Goal: Task Accomplishment & Management: Manage account settings

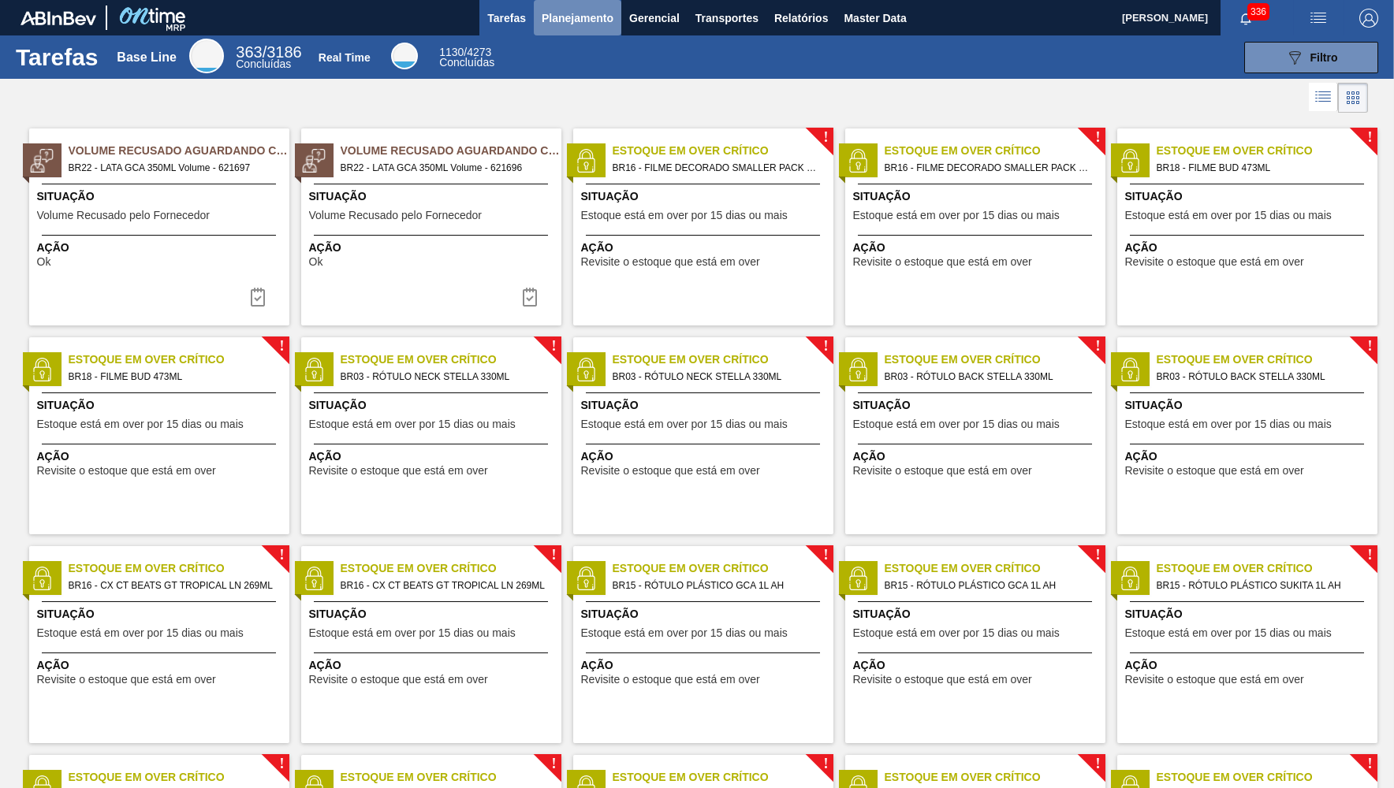
click at [609, 13] on span "Planejamento" at bounding box center [578, 18] width 72 height 19
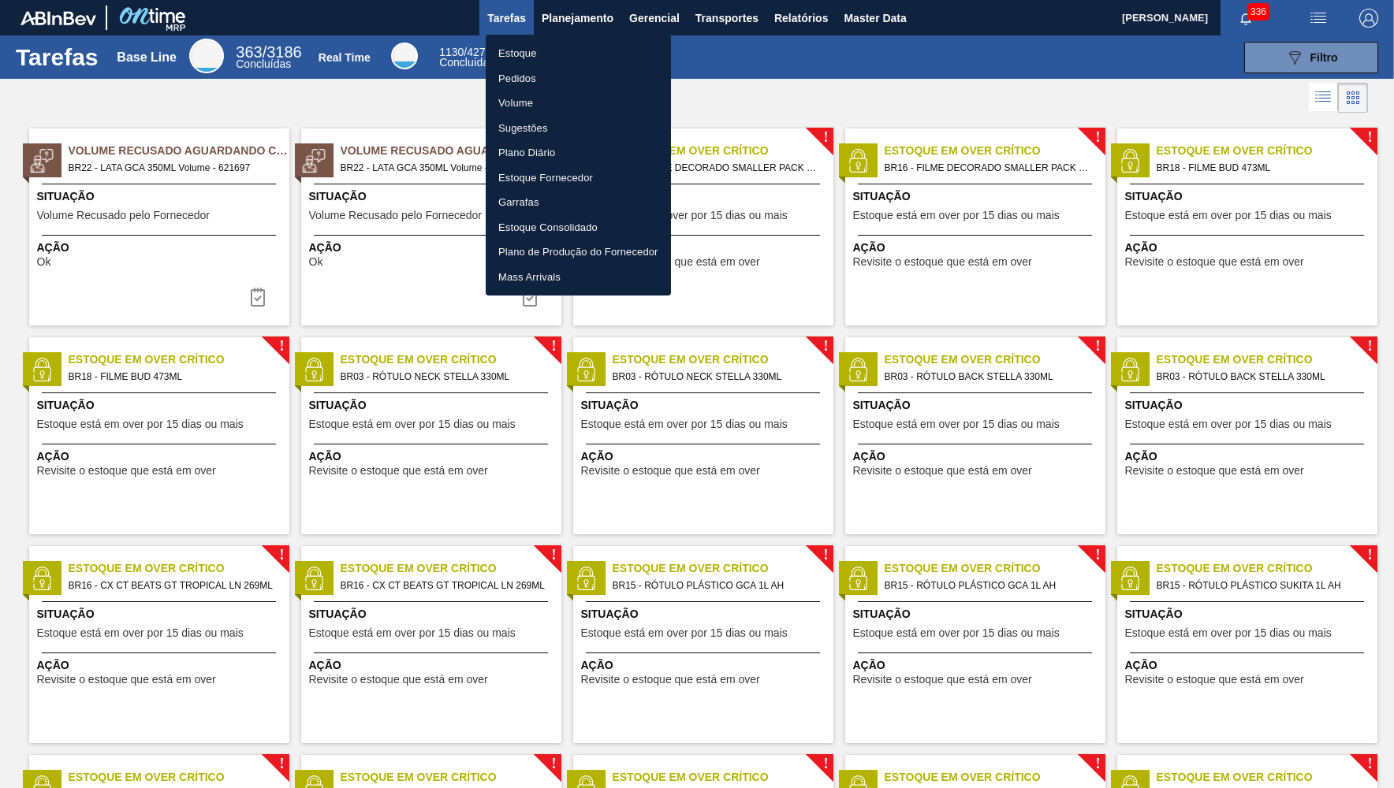
click at [572, 53] on li "Estoque" at bounding box center [578, 53] width 185 height 25
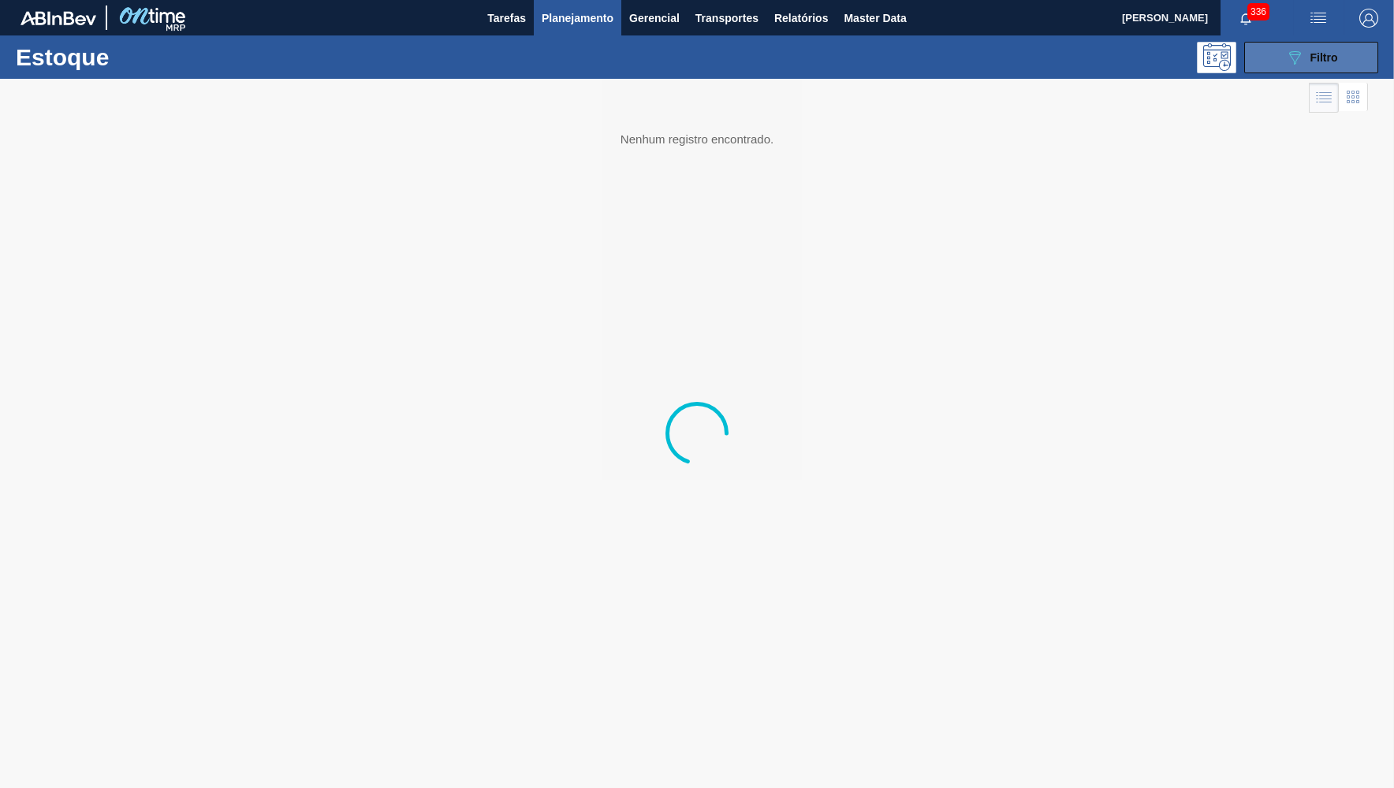
click at [1330, 52] on span "Filtro" at bounding box center [1324, 57] width 28 height 13
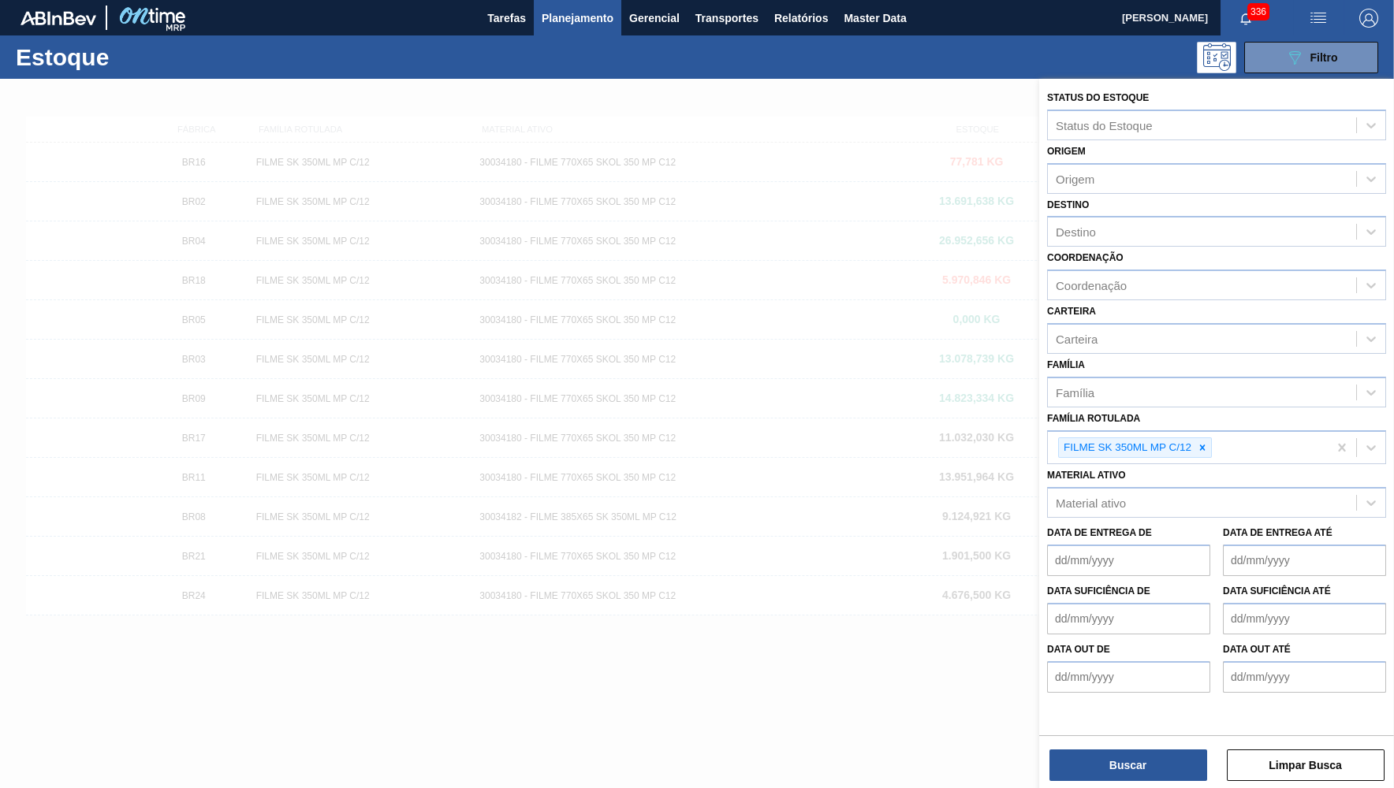
click at [1200, 442] on icon at bounding box center [1202, 447] width 11 height 11
click at [1101, 493] on div "Material ativo" at bounding box center [1091, 499] width 70 height 13
paste ativo "30010550"
type ativo "30010550"
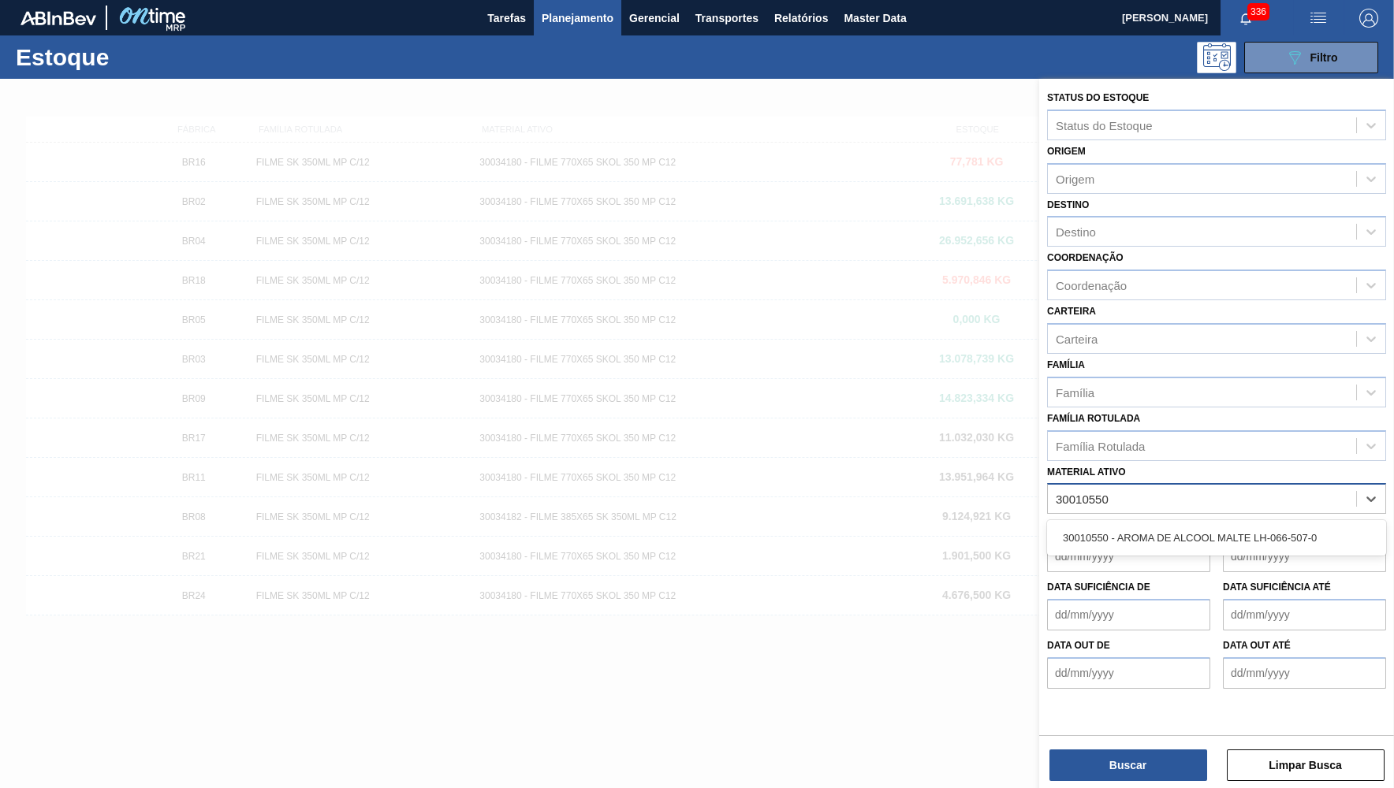
click at [1116, 538] on div "30010550 - AROMA DE ALCOOL MALTE LH-066-507-0" at bounding box center [1216, 537] width 339 height 35
click at [1112, 523] on div "30010550 - AROMA DE ALCOOL MALTE LH-066-507-0" at bounding box center [1216, 537] width 339 height 29
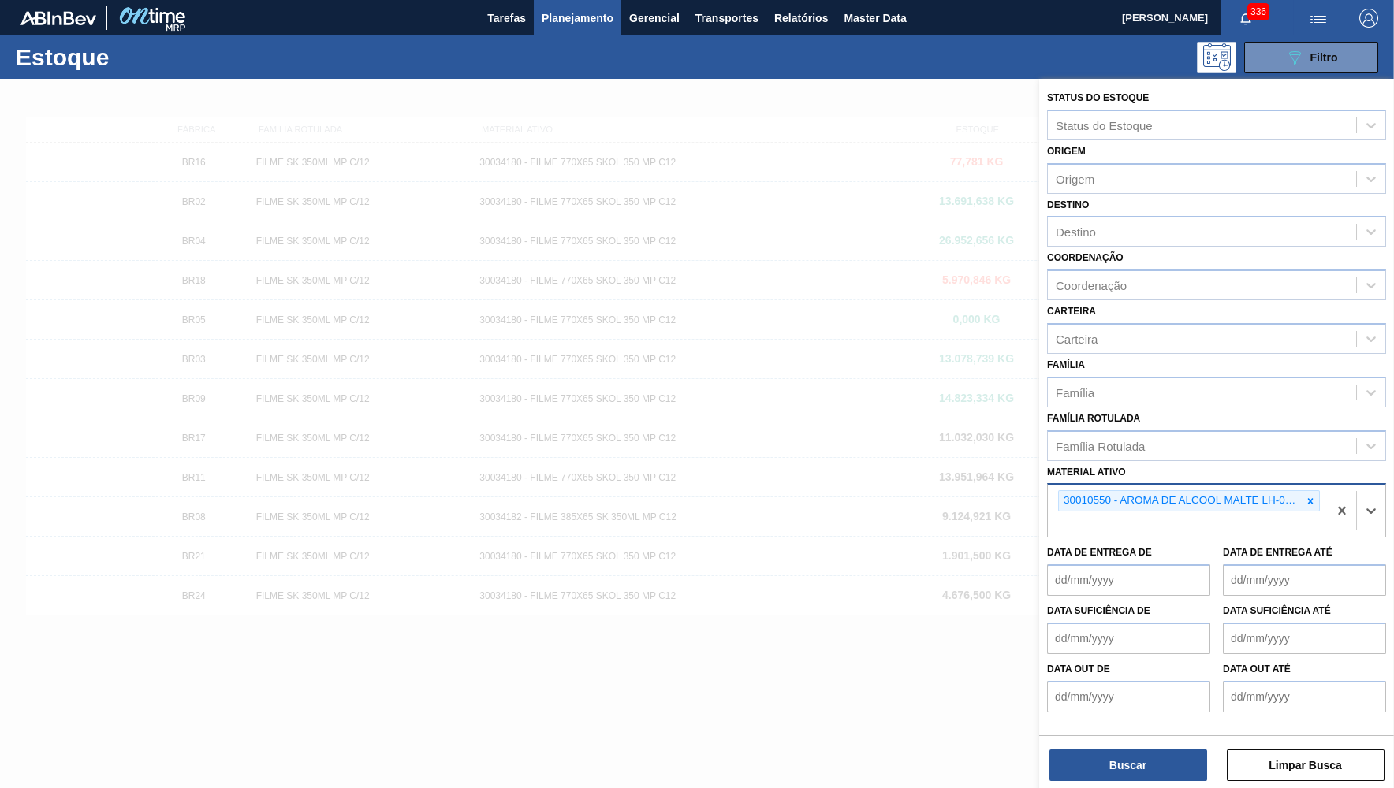
click at [1142, 740] on div "Buscar Limpar Busca" at bounding box center [1216, 758] width 355 height 44
click at [1139, 781] on button "Buscar" at bounding box center [1128, 766] width 158 height 32
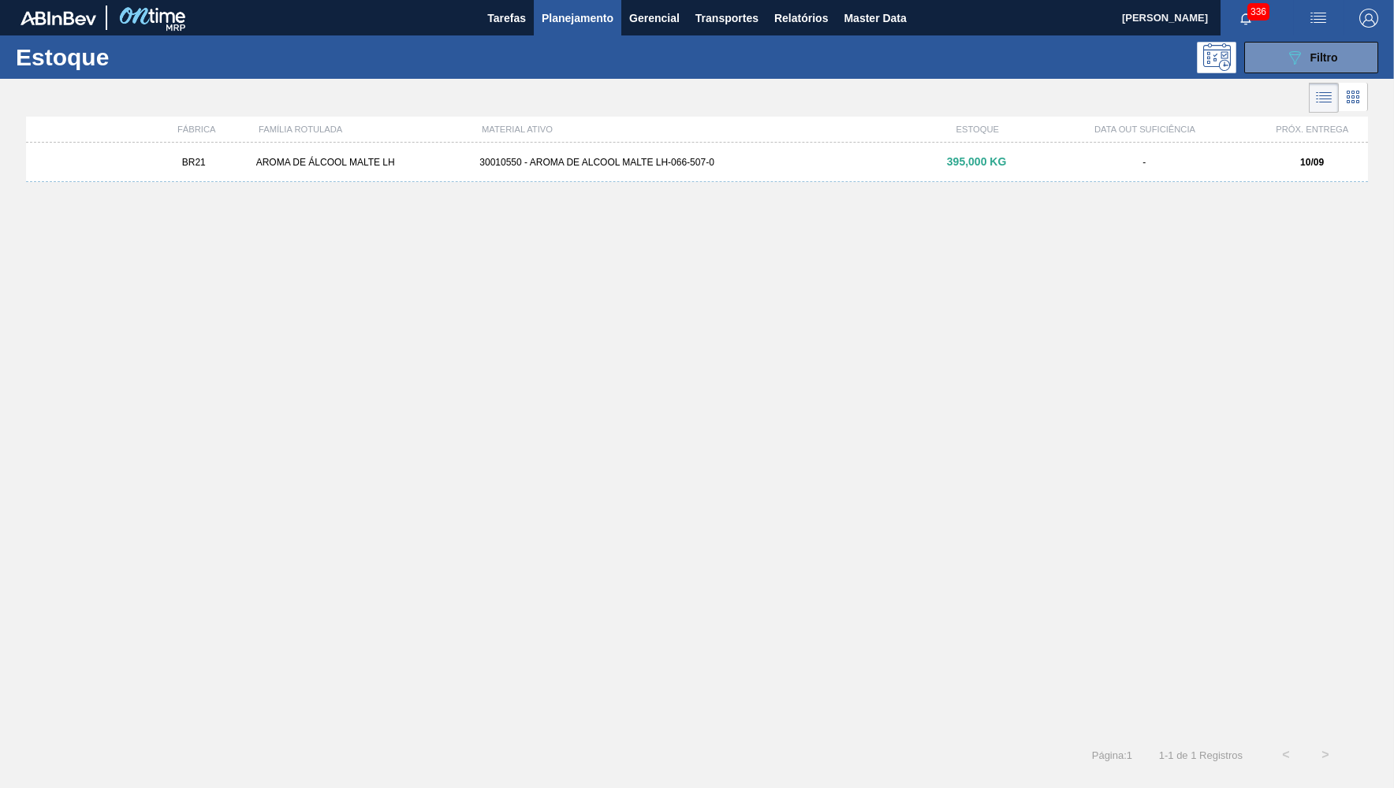
click at [911, 151] on div "BR21 AROMA DE ÁLCOOL MALTE LH 30010550 - AROMA DE ALCOOL MALTE LH-066-507-0 395…" at bounding box center [697, 162] width 1342 height 39
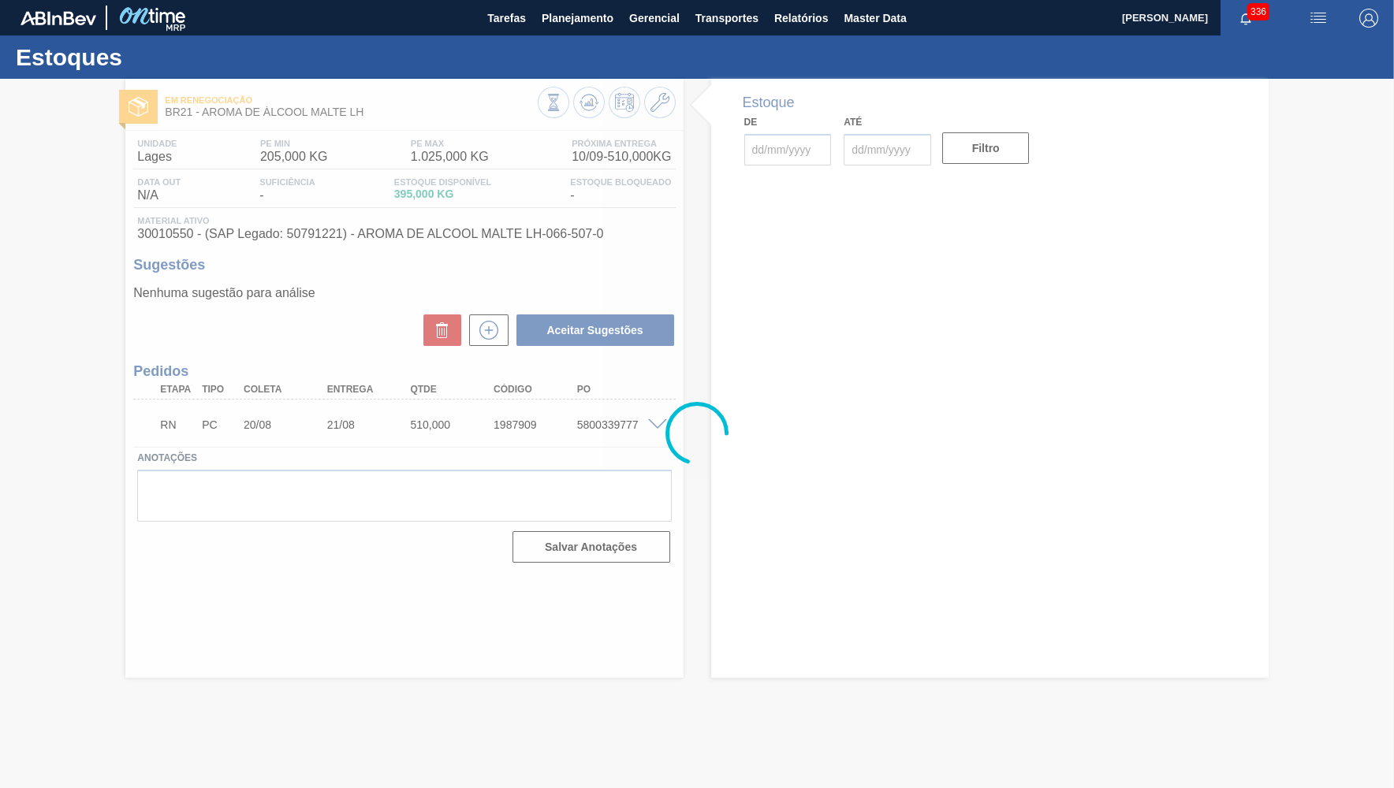
type input "[DATE]"
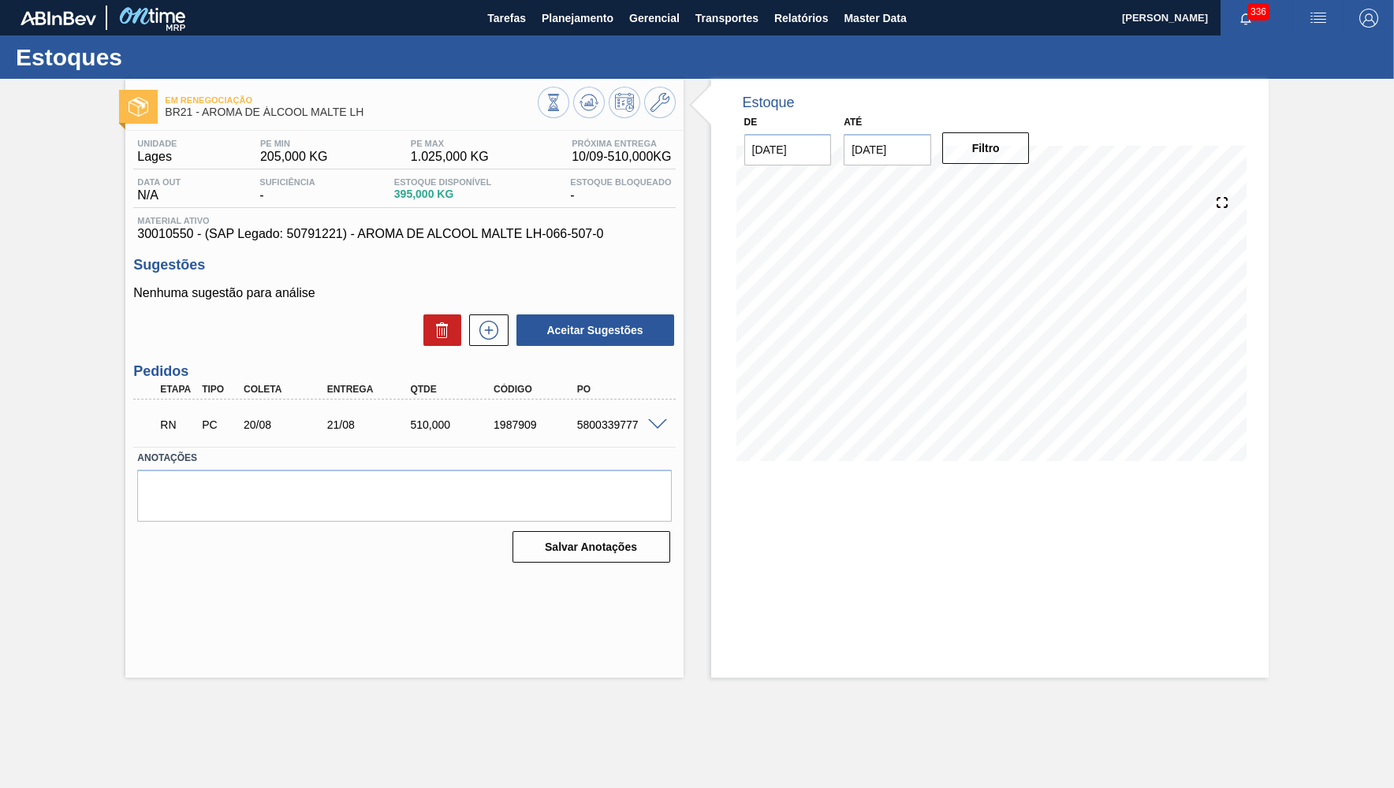
click at [651, 426] on span at bounding box center [657, 425] width 19 height 12
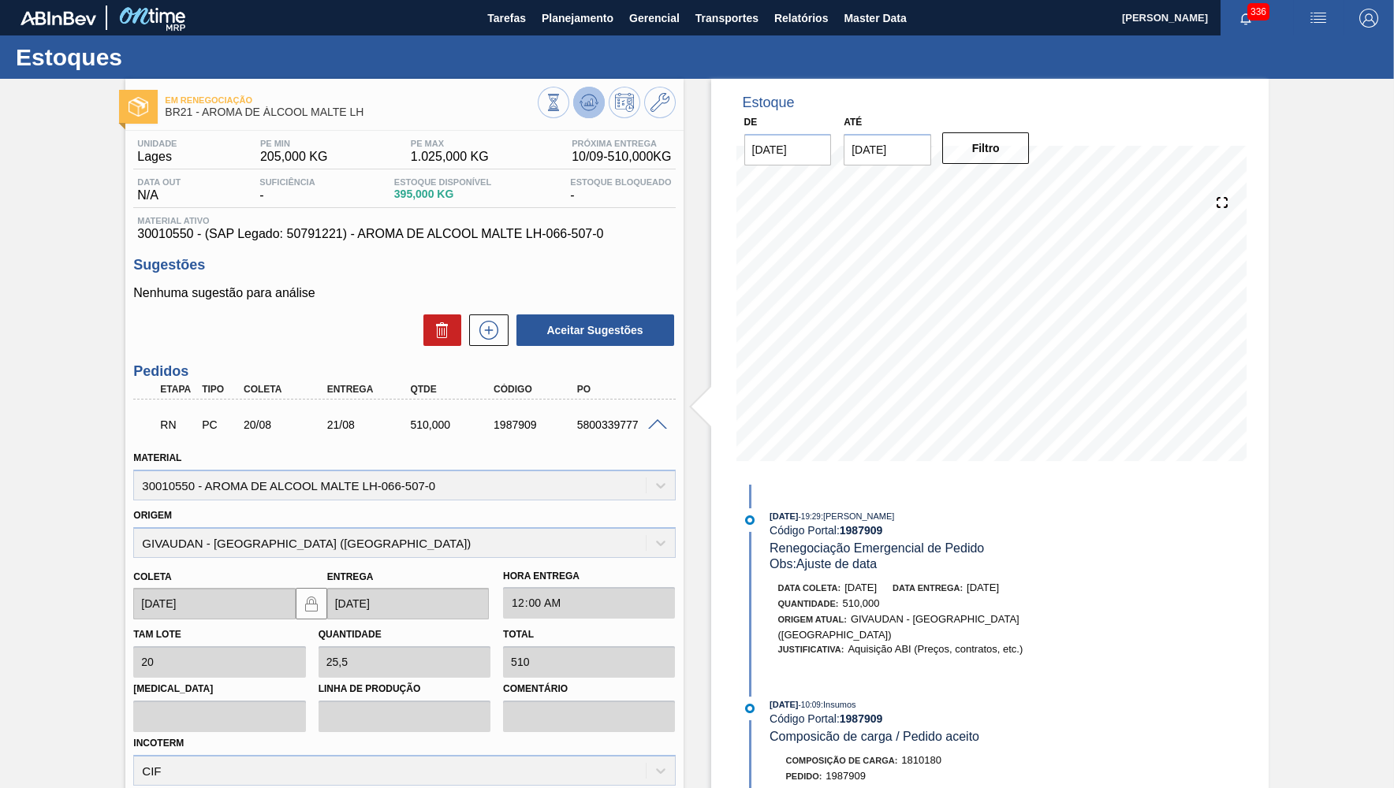
click at [594, 99] on icon at bounding box center [588, 102] width 19 height 19
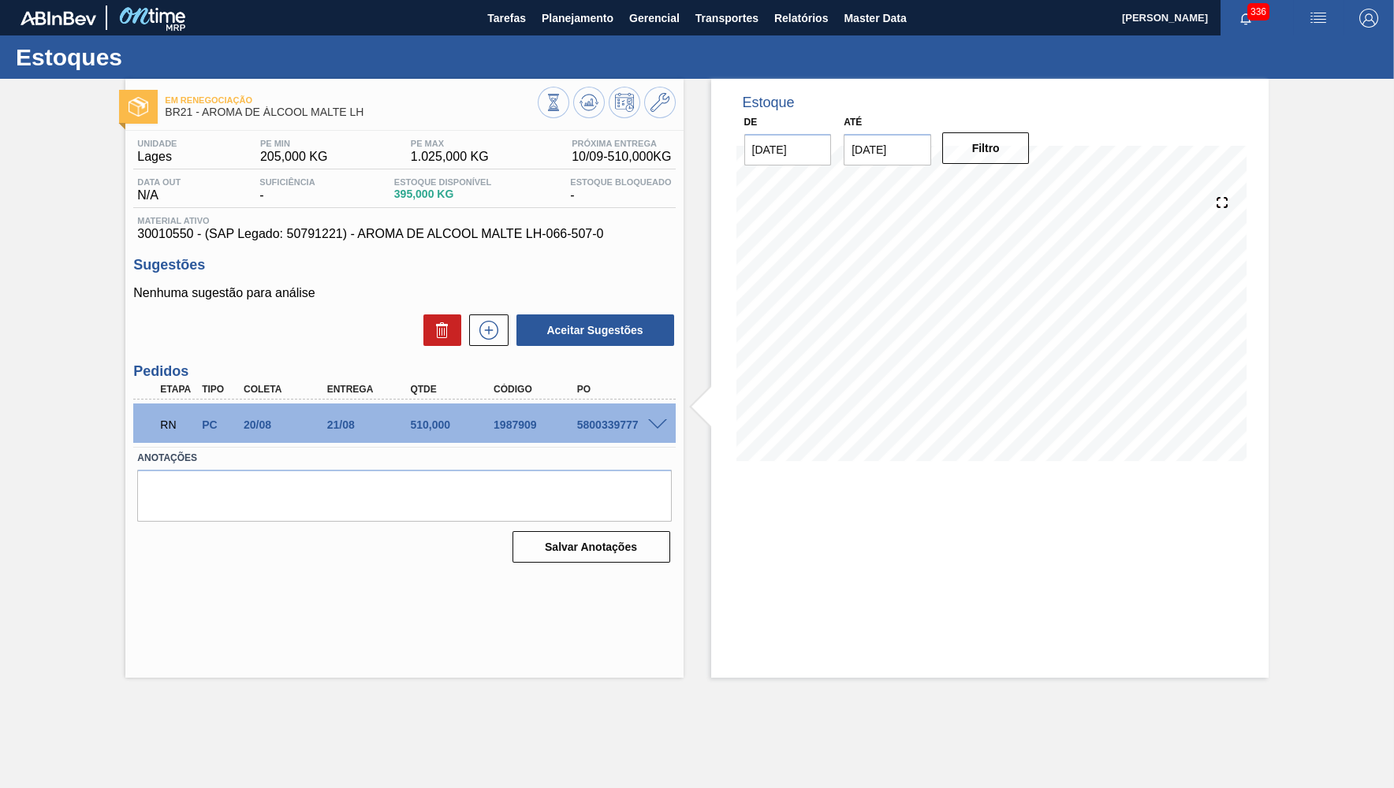
click at [654, 420] on span at bounding box center [657, 425] width 19 height 12
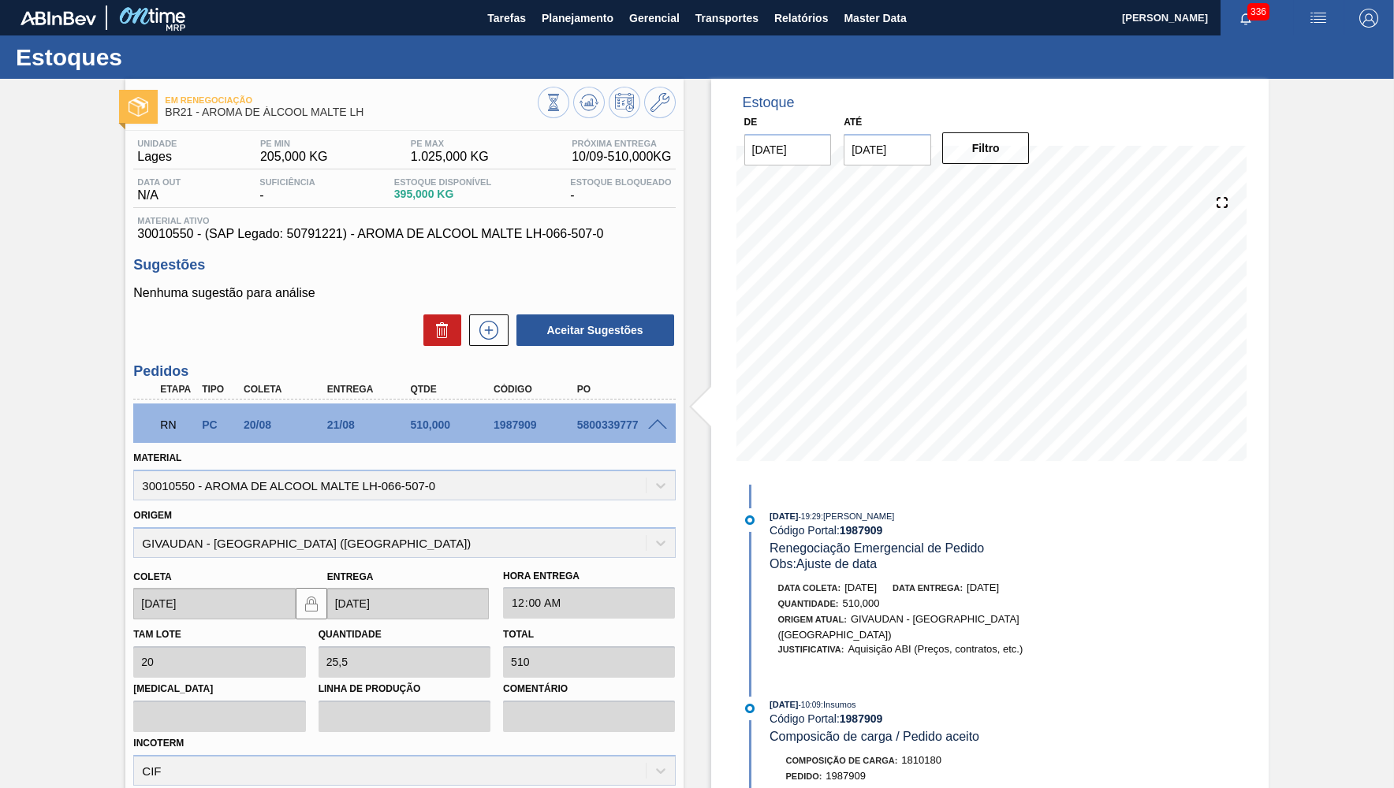
click at [592, 37] on div "Estoques" at bounding box center [697, 56] width 1394 height 43
click at [591, 26] on span "Planejamento" at bounding box center [578, 18] width 72 height 19
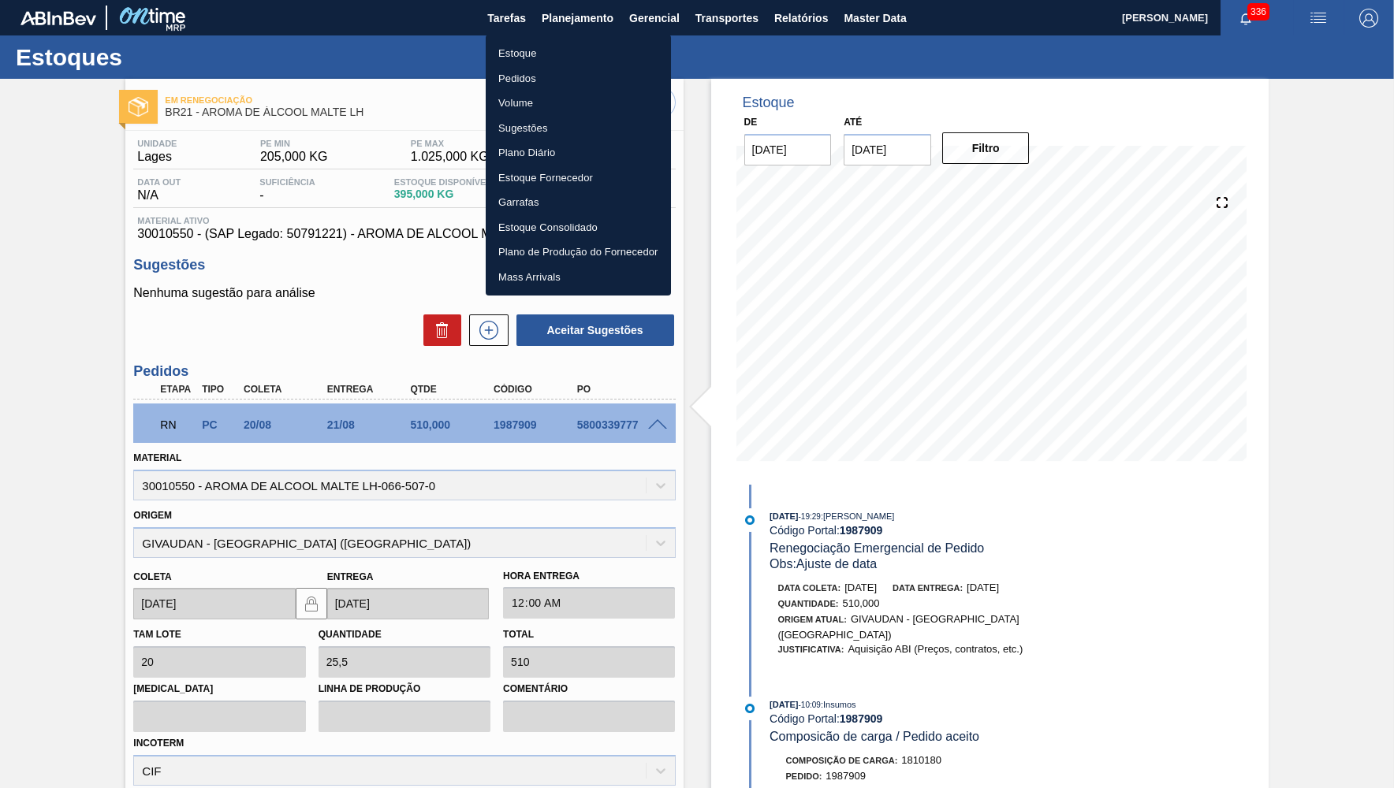
click at [516, 73] on li "Pedidos" at bounding box center [578, 78] width 185 height 25
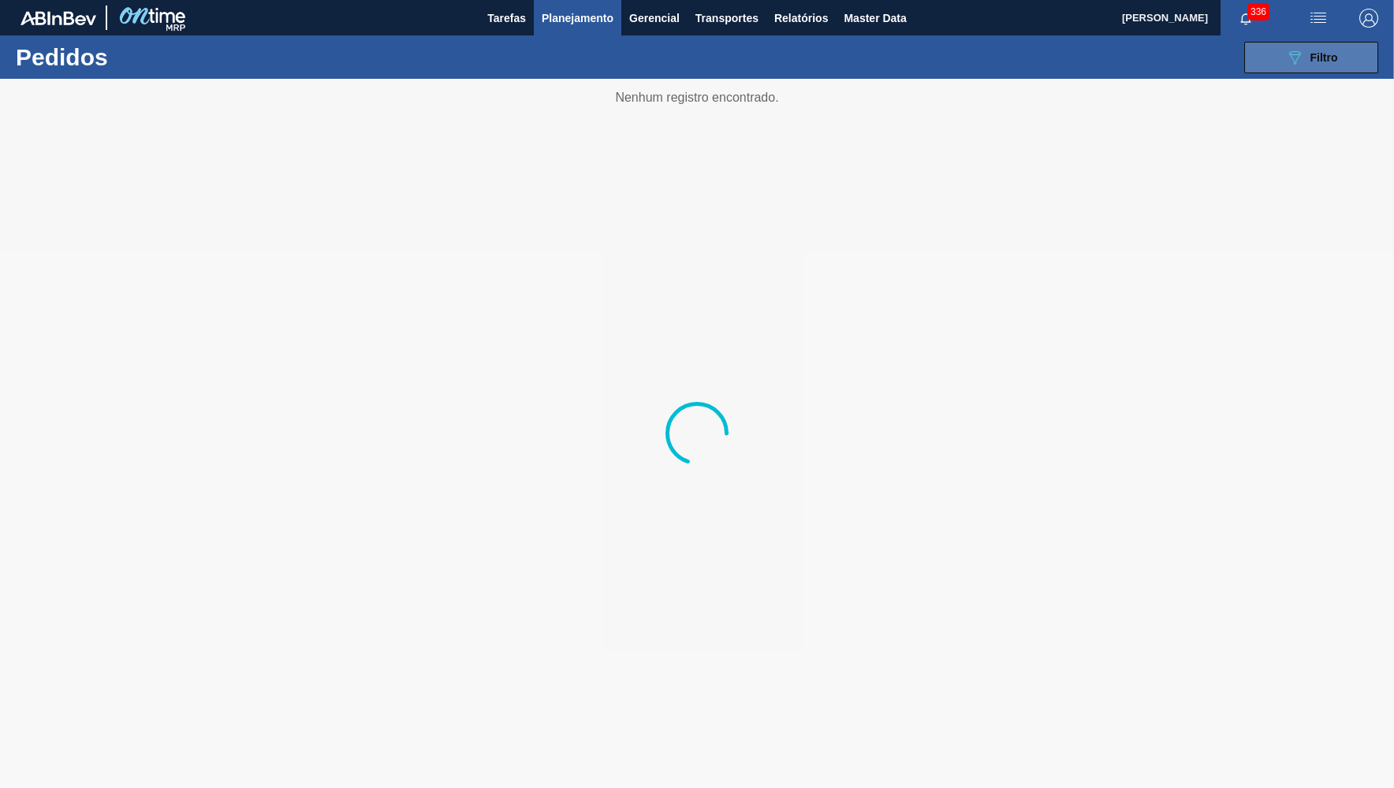
click at [1324, 64] on div "089F7B8B-B2A5-4AFE-B5C0-19BA573D28AC Filtro" at bounding box center [1311, 57] width 53 height 19
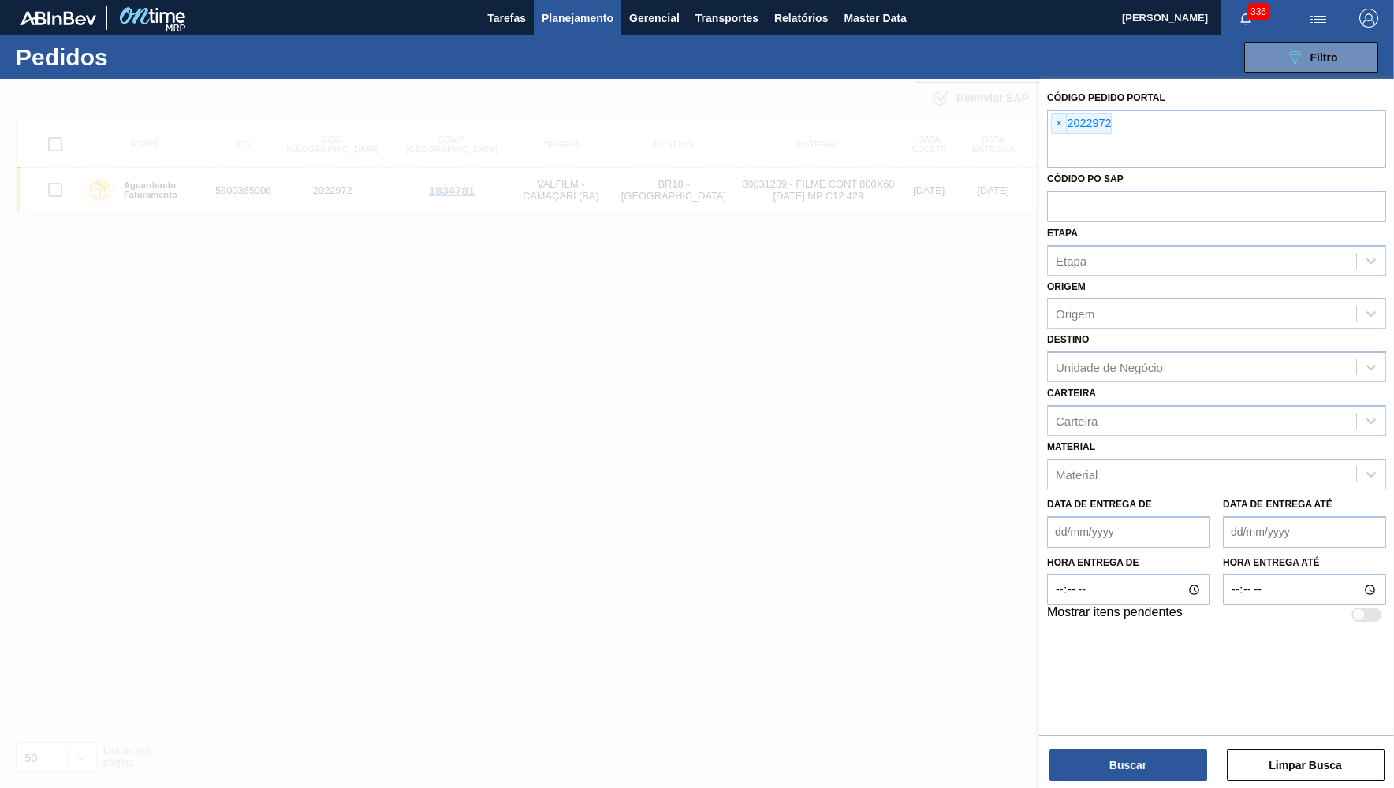
click at [1059, 117] on span "×" at bounding box center [1059, 123] width 15 height 19
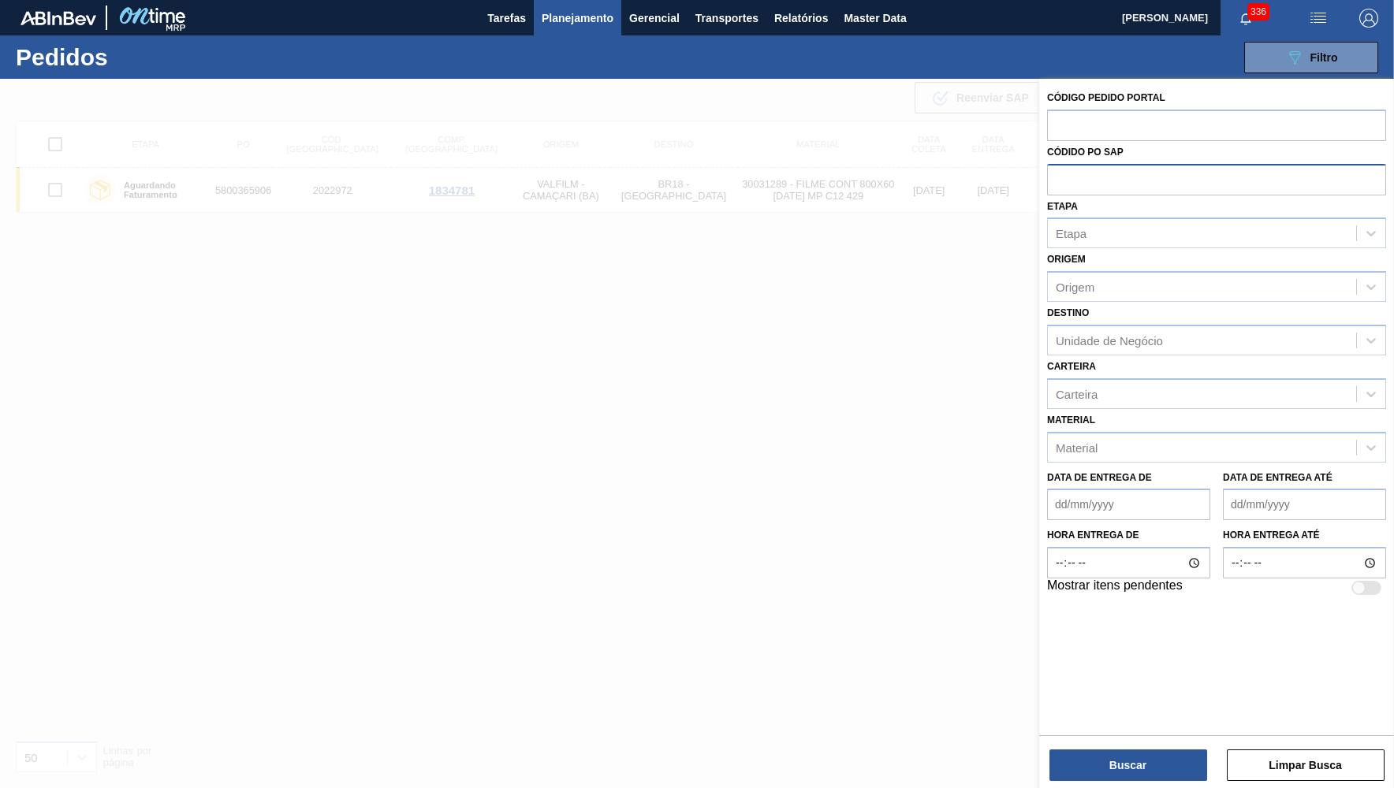
click at [1095, 183] on input "text" at bounding box center [1216, 179] width 339 height 30
paste input "5800339778"
type input "5800339778"
click at [1144, 756] on button "Buscar" at bounding box center [1128, 766] width 158 height 32
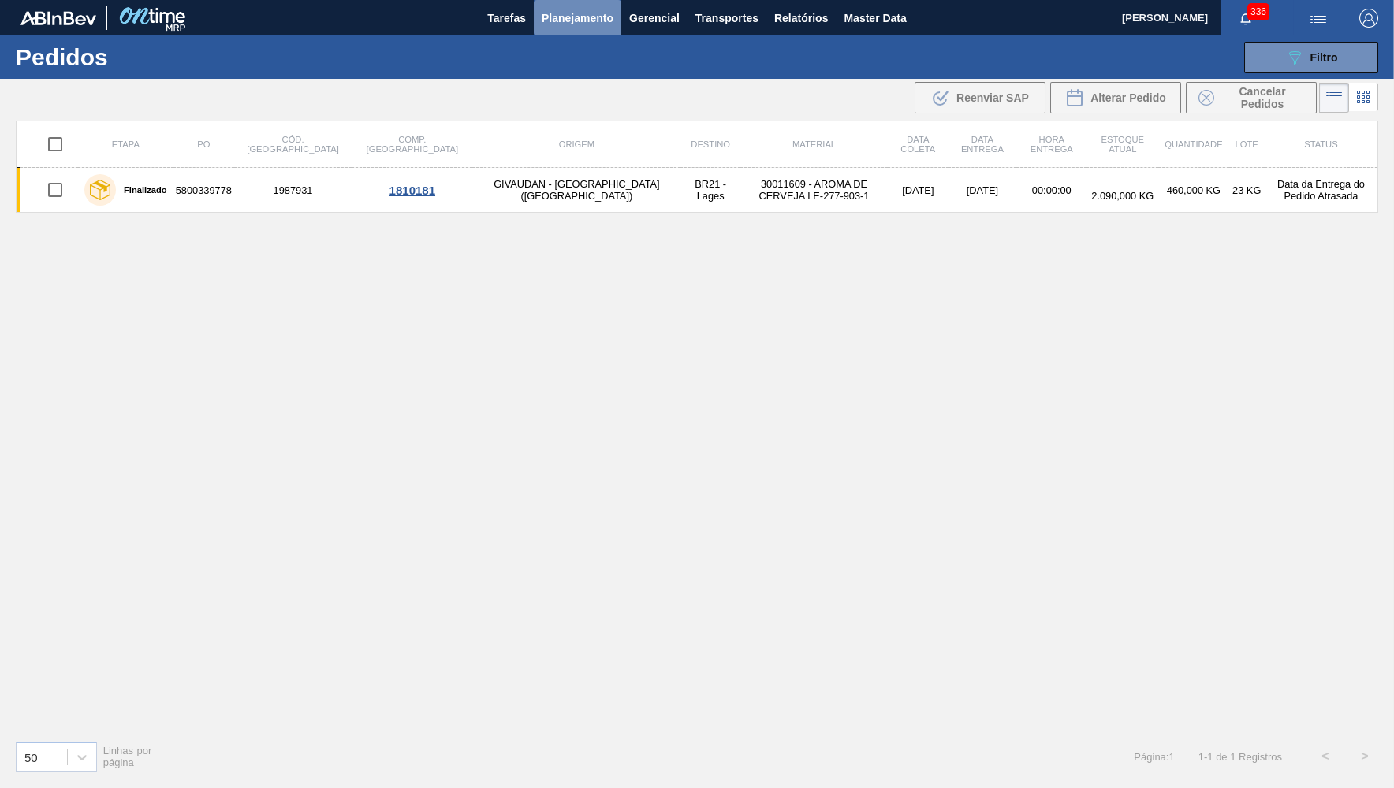
drag, startPoint x: 610, startPoint y: 17, endPoint x: 547, endPoint y: 56, distance: 74.0
click at [609, 17] on span "Planejamento" at bounding box center [578, 18] width 72 height 19
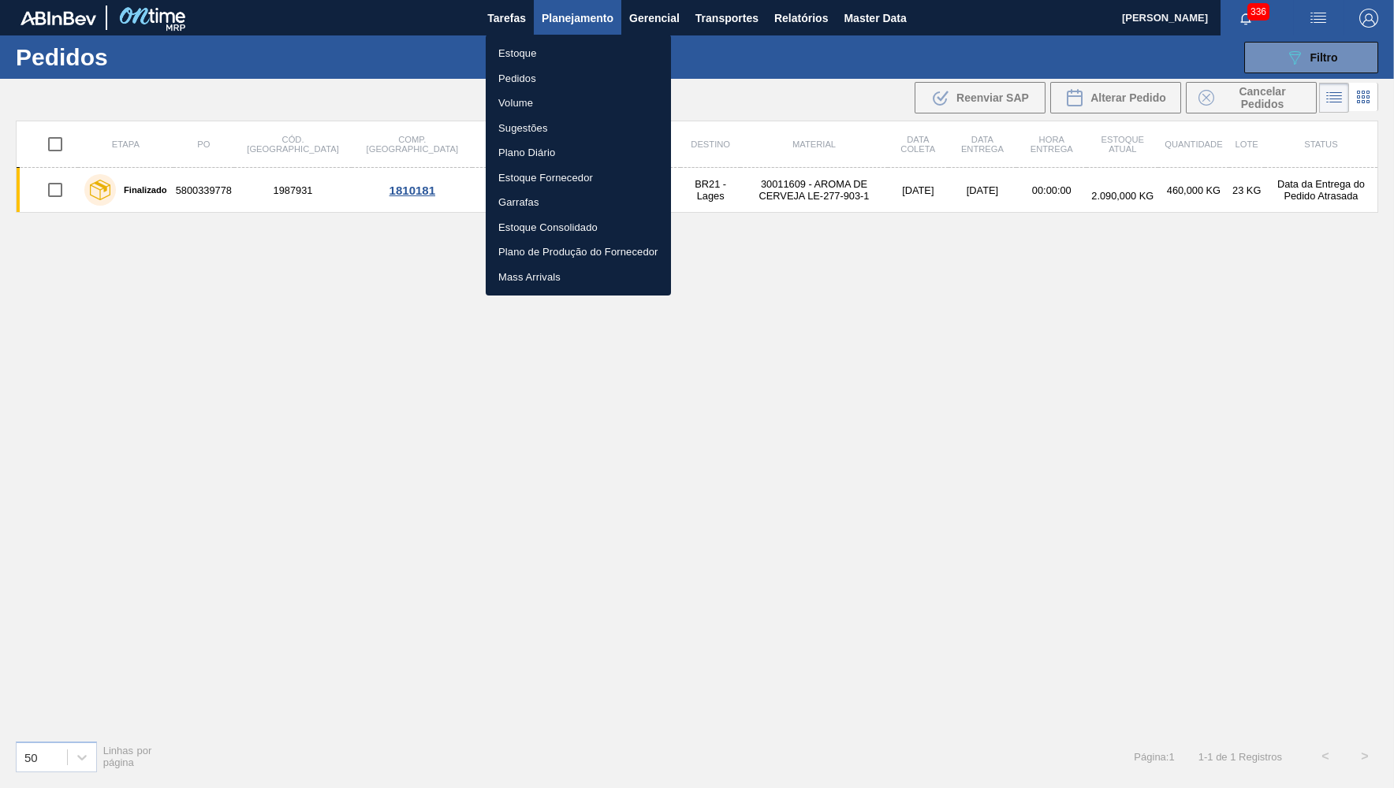
click at [538, 54] on li "Estoque" at bounding box center [578, 53] width 185 height 25
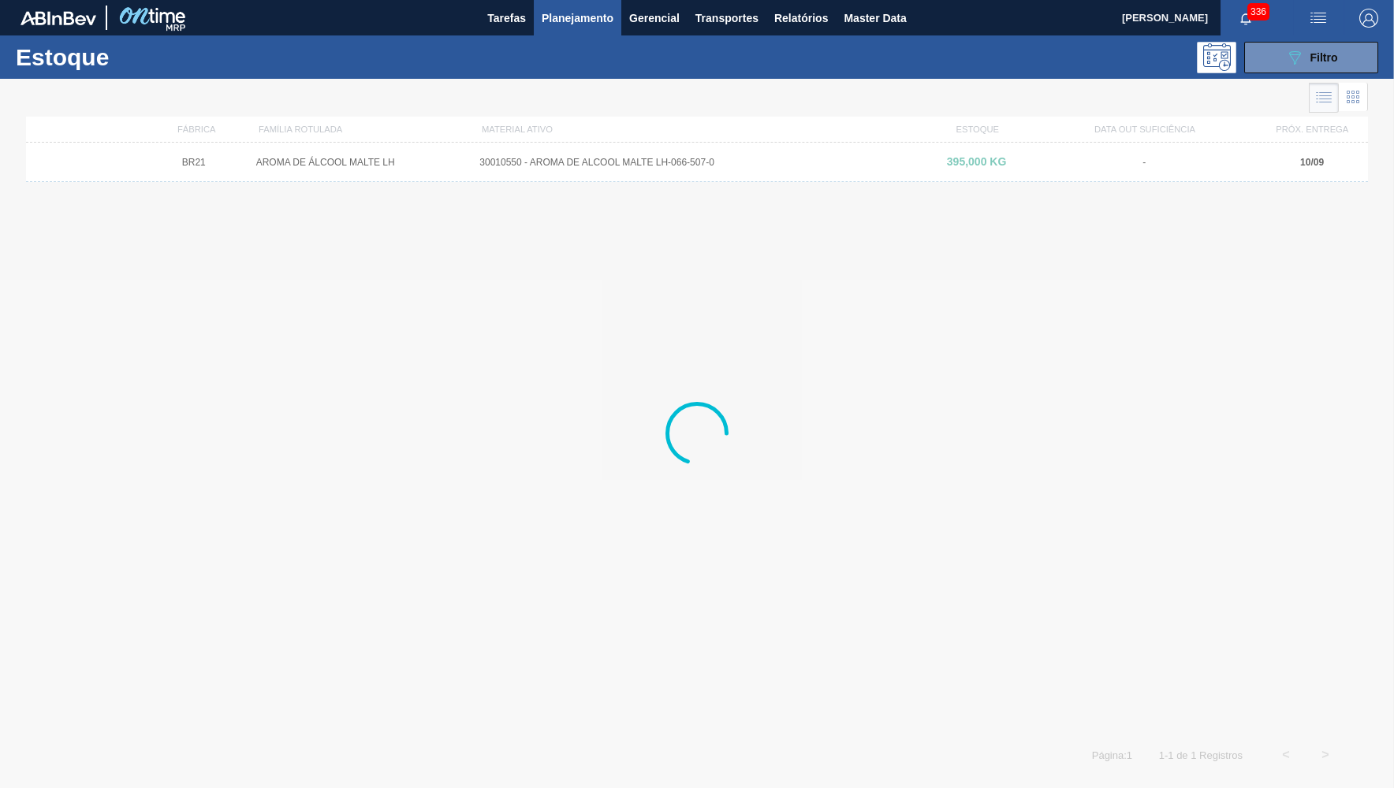
drag, startPoint x: 572, startPoint y: 26, endPoint x: 559, endPoint y: 53, distance: 29.6
click at [572, 26] on span "Planejamento" at bounding box center [578, 18] width 72 height 19
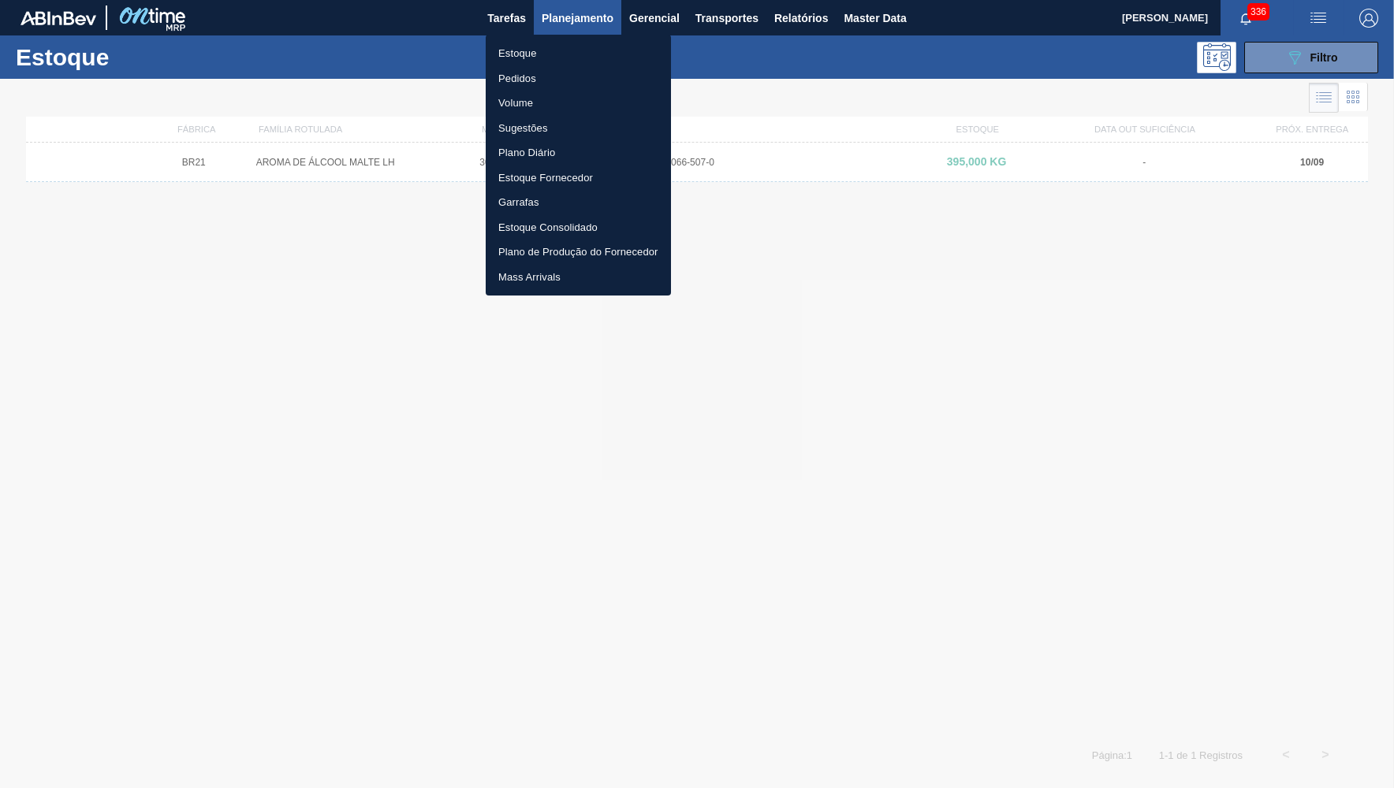
click at [542, 87] on li "Pedidos" at bounding box center [578, 78] width 185 height 25
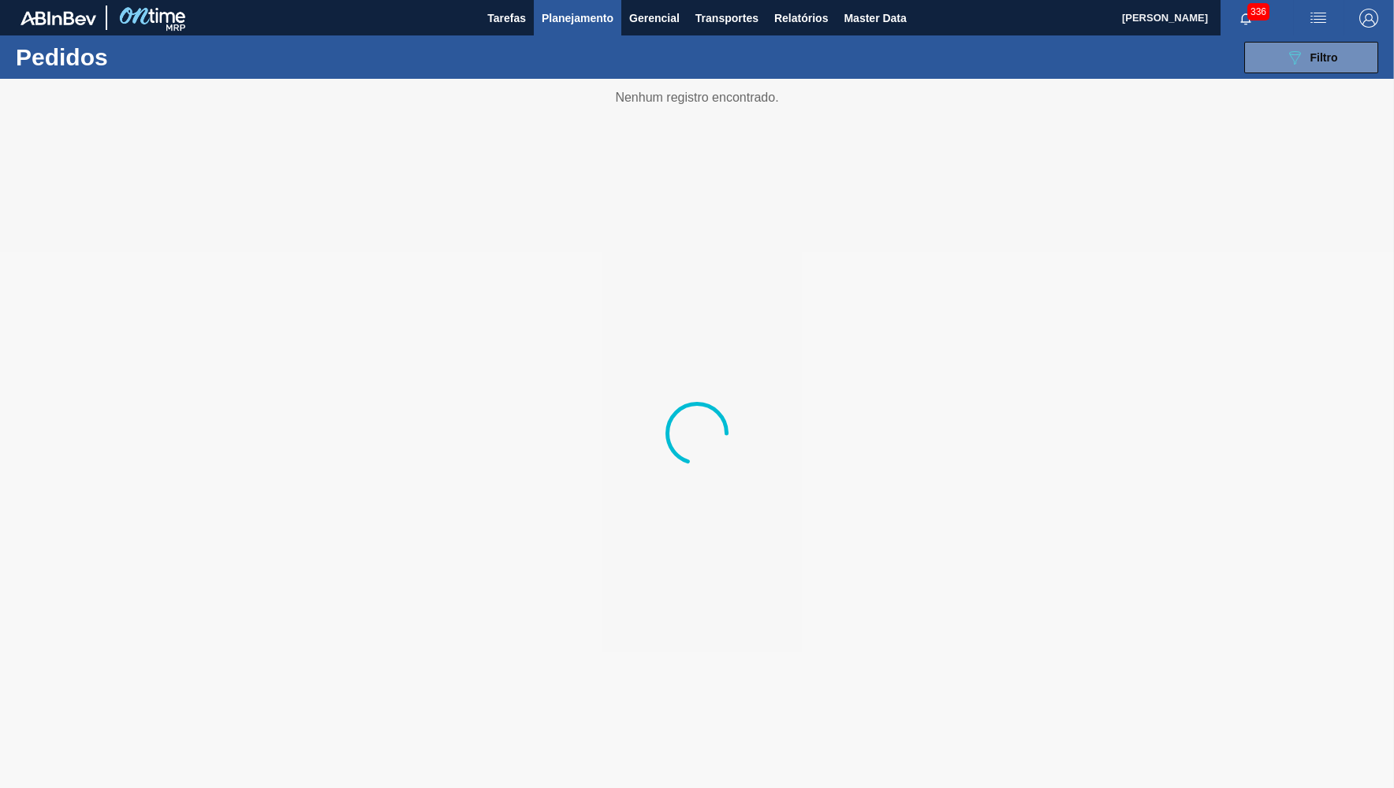
click at [1335, 82] on div at bounding box center [697, 434] width 1394 height 710
click at [1319, 70] on button "089F7B8B-B2A5-4AFE-B5C0-19BA573D28AC Filtro" at bounding box center [1311, 58] width 134 height 32
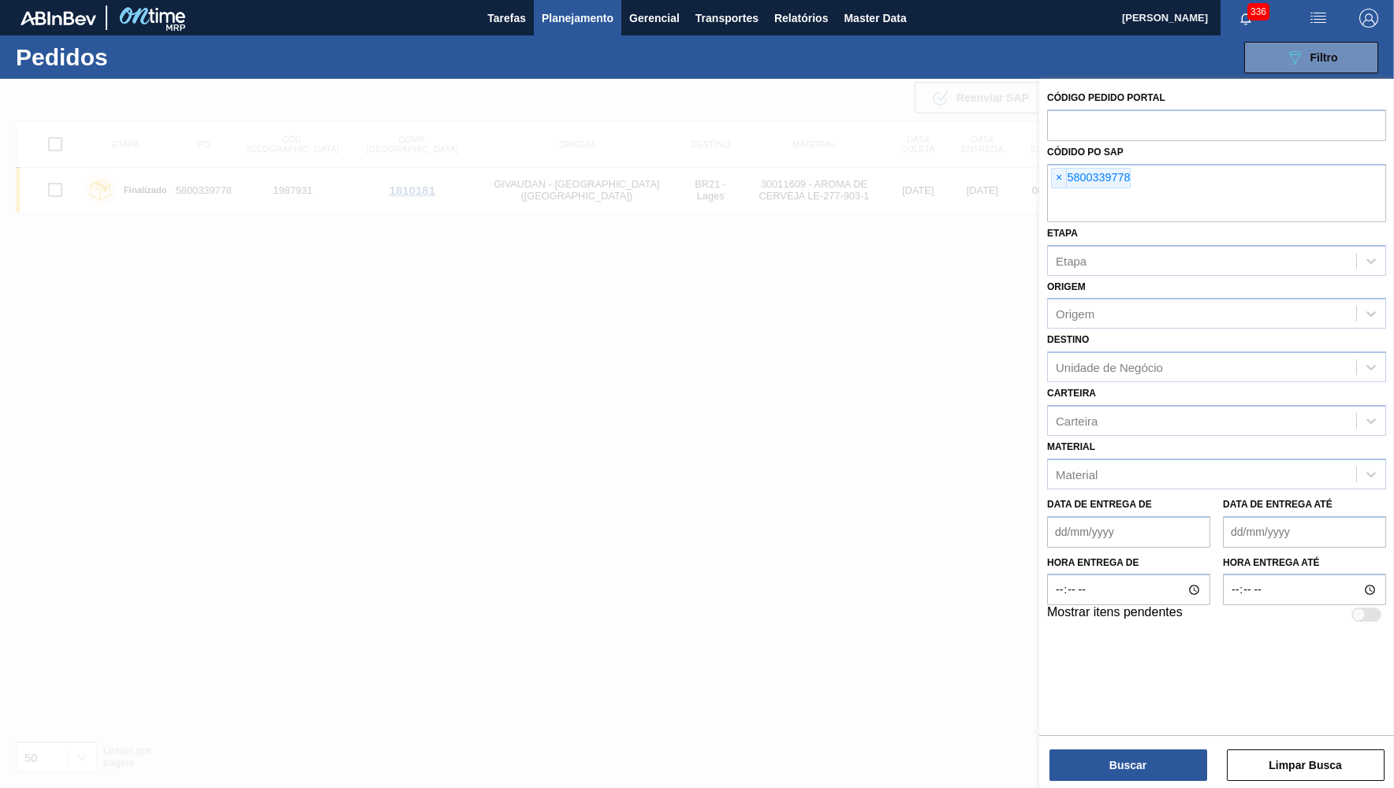
click at [1045, 184] on div "Código Pedido Portal Códido PO SAP × 5800339778 Etapa Etapa Origem Origem Desti…" at bounding box center [1216, 355] width 355 height 553
click at [1061, 177] on span "×" at bounding box center [1059, 178] width 15 height 19
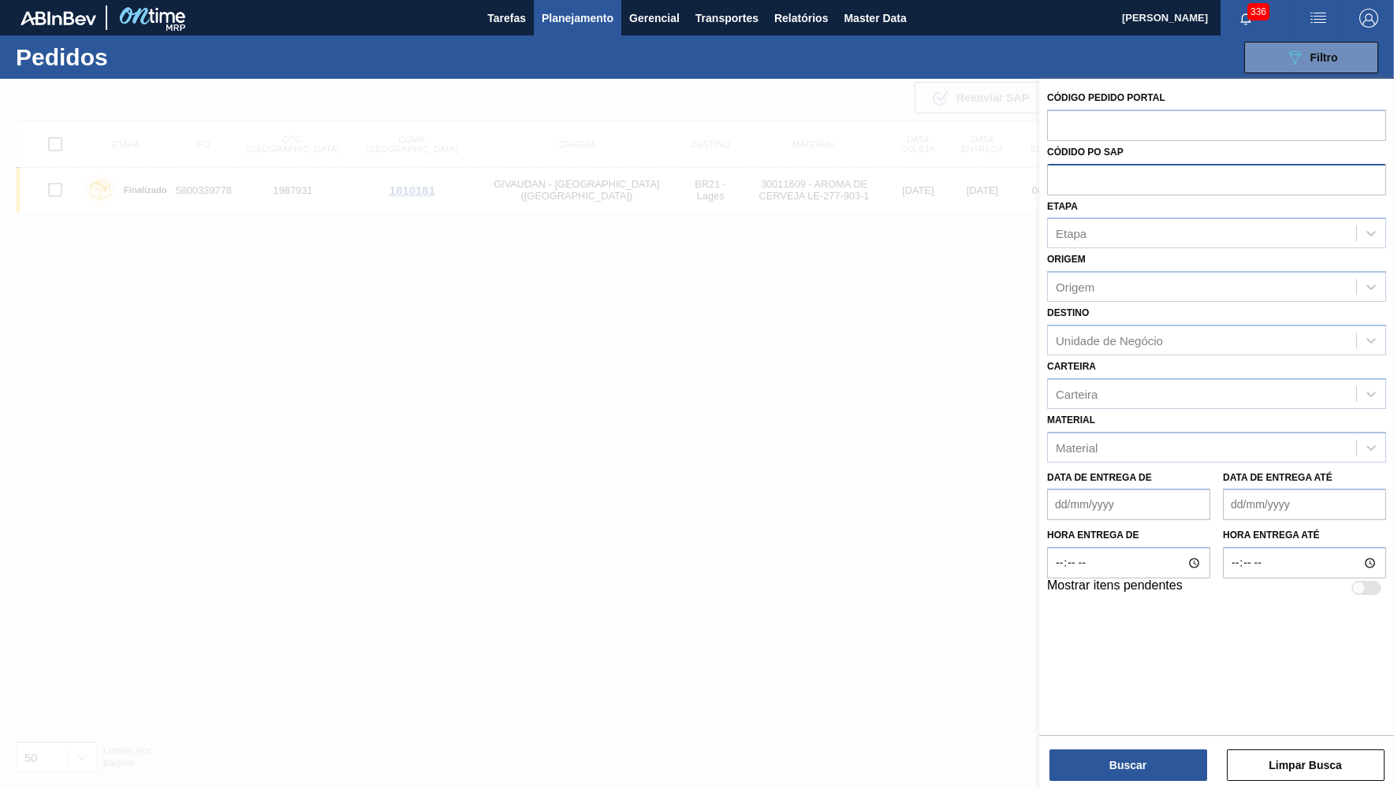
paste input "2000636"
type input "2000636"
click at [1062, 125] on input "text" at bounding box center [1216, 125] width 339 height 30
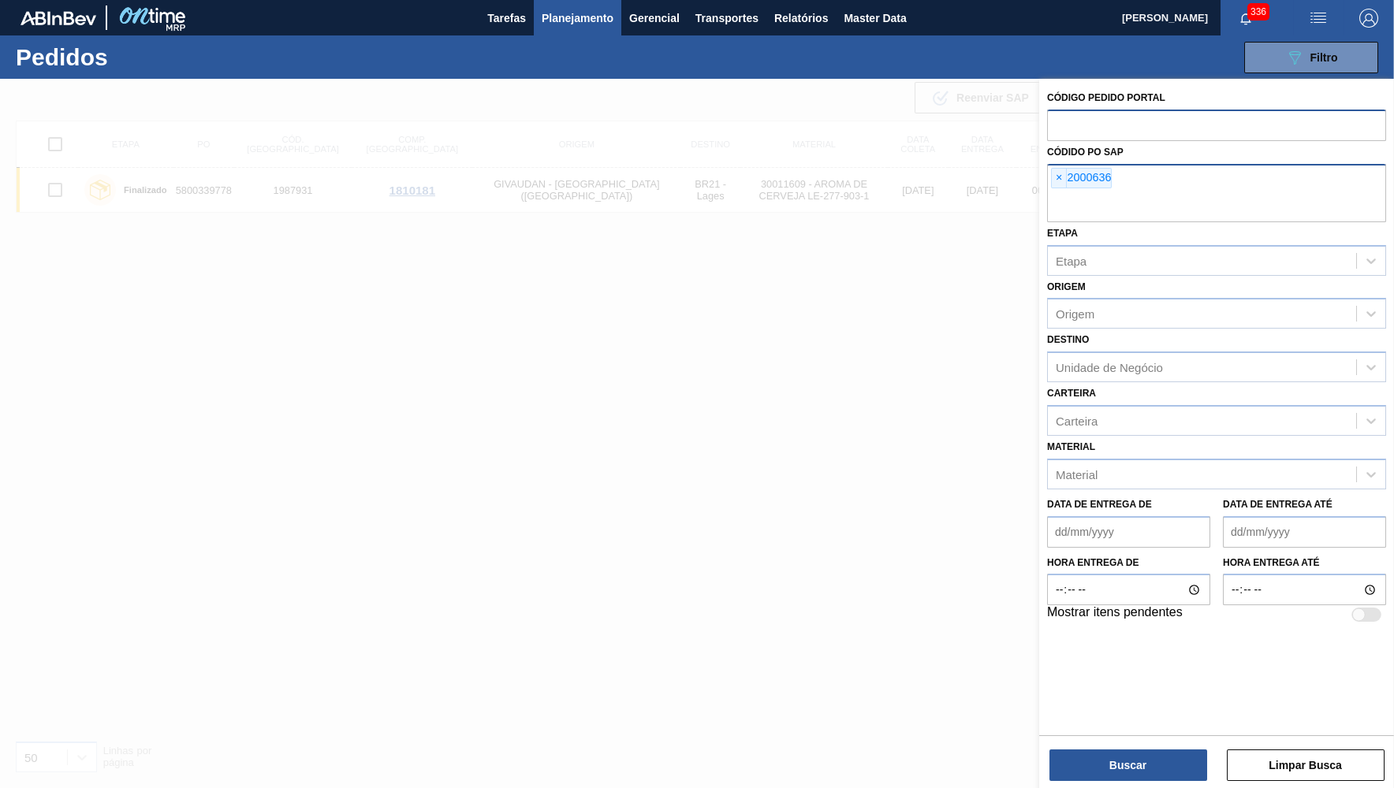
paste input "2000636"
type input "2000636"
click at [1067, 170] on div "Códido PO SAP × 2000636" at bounding box center [1216, 181] width 339 height 81
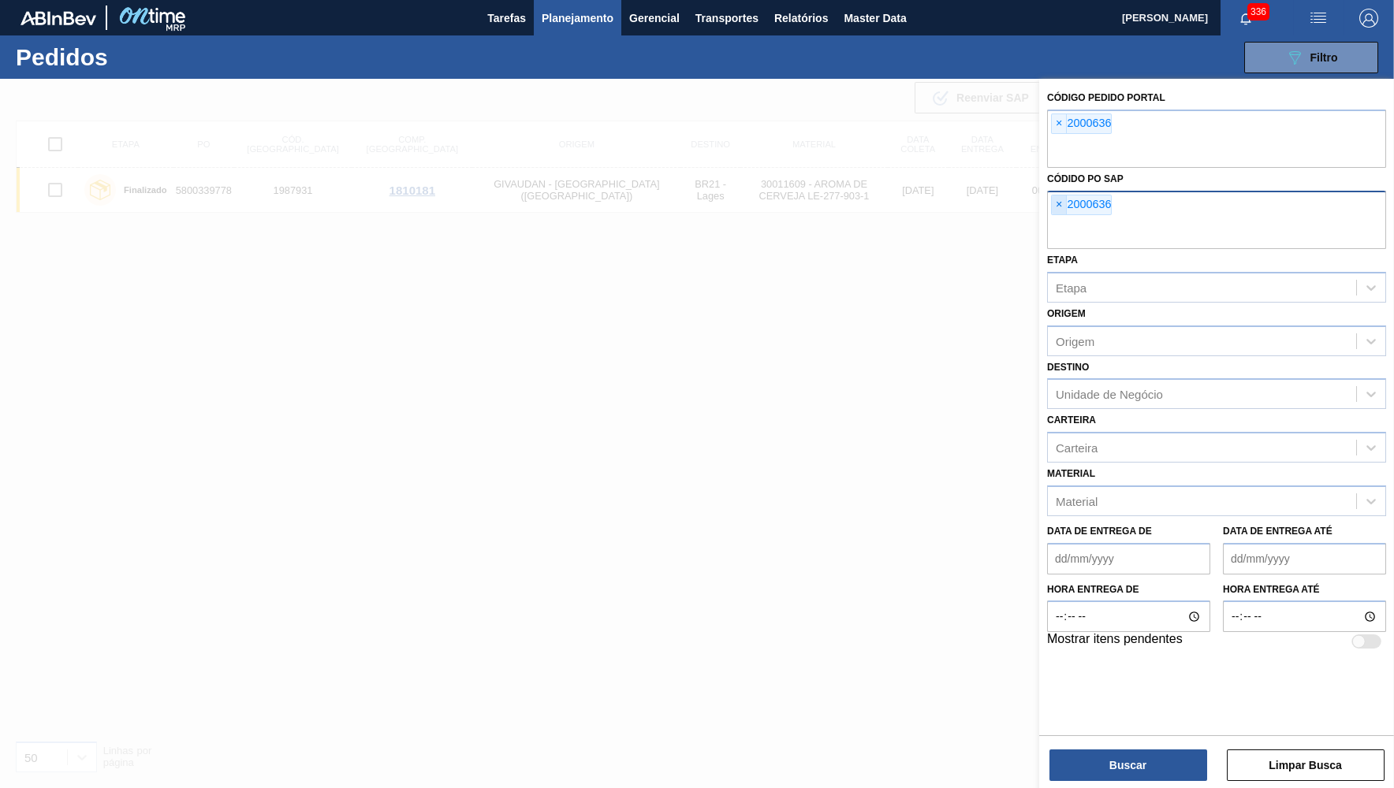
click at [1060, 203] on span "×" at bounding box center [1059, 205] width 15 height 19
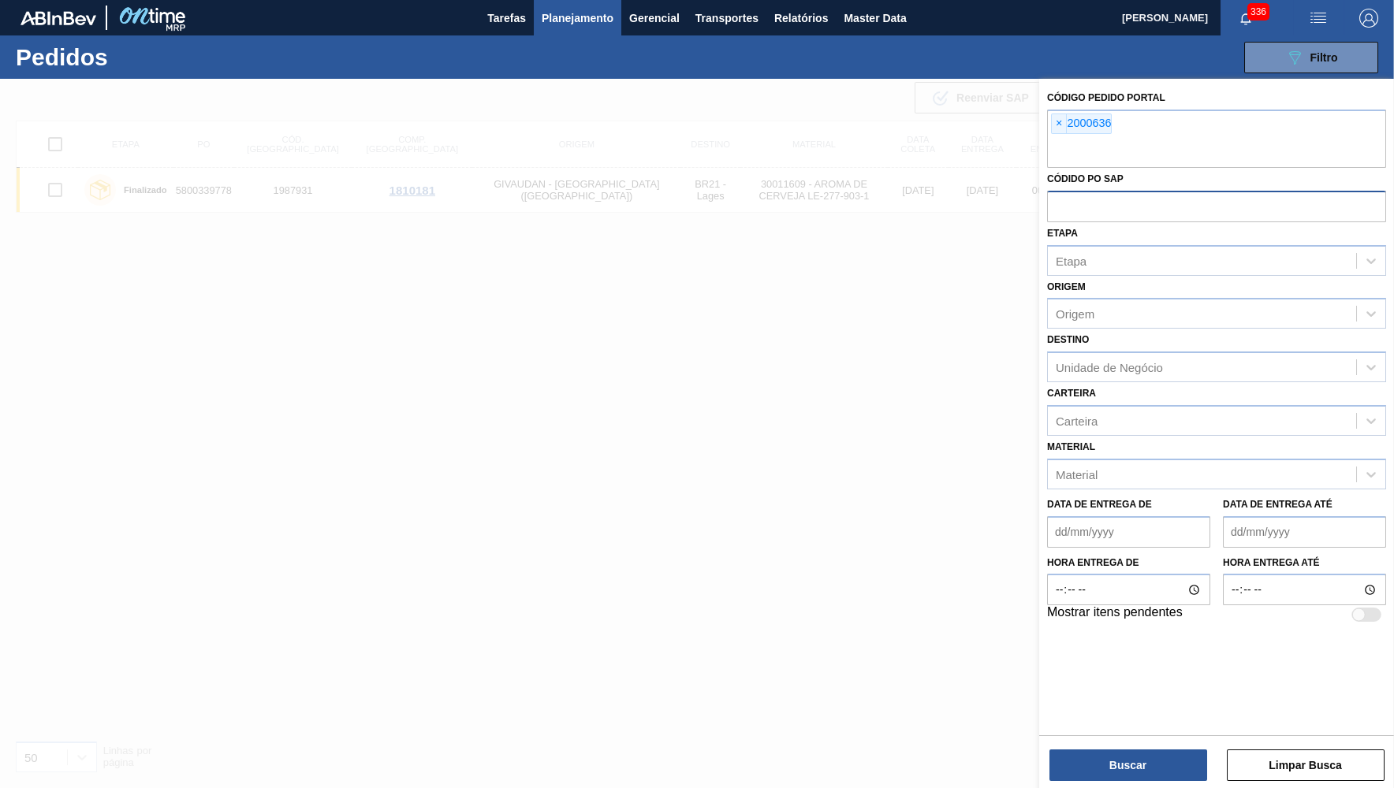
click at [1117, 744] on div "Buscar Limpar Busca" at bounding box center [1216, 758] width 355 height 44
click at [1116, 747] on div "Buscar Limpar Busca" at bounding box center [1216, 758] width 355 height 44
drag, startPoint x: 1117, startPoint y: 746, endPoint x: 1114, endPoint y: 736, distance: 10.0
click at [1118, 743] on div "Buscar Limpar Busca" at bounding box center [1216, 758] width 355 height 44
click at [1121, 736] on div "Código Pedido Portal × 2000636 Códido PO SAP Etapa Etapa Origem Origem Destino …" at bounding box center [1216, 435] width 355 height 713
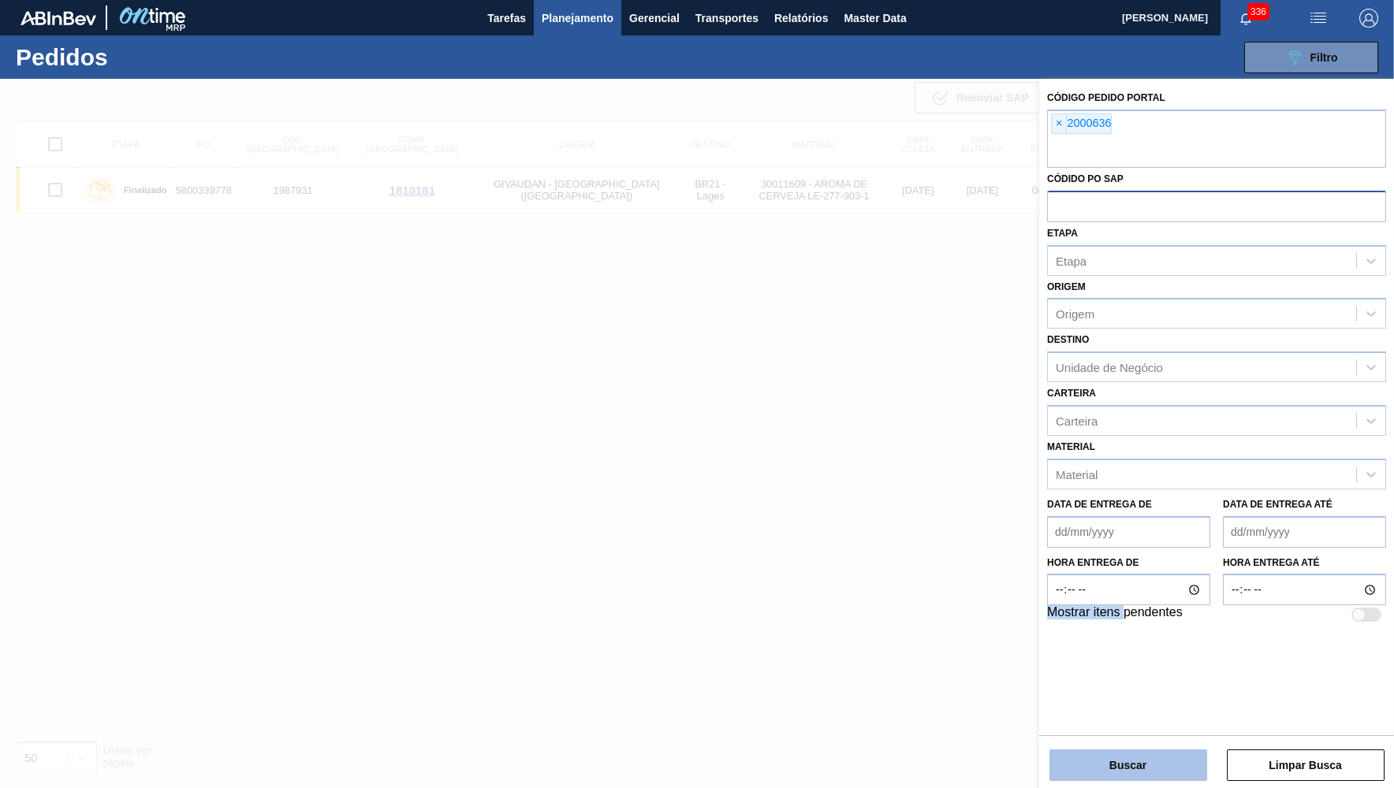
click at [1142, 779] on button "Buscar" at bounding box center [1128, 766] width 158 height 32
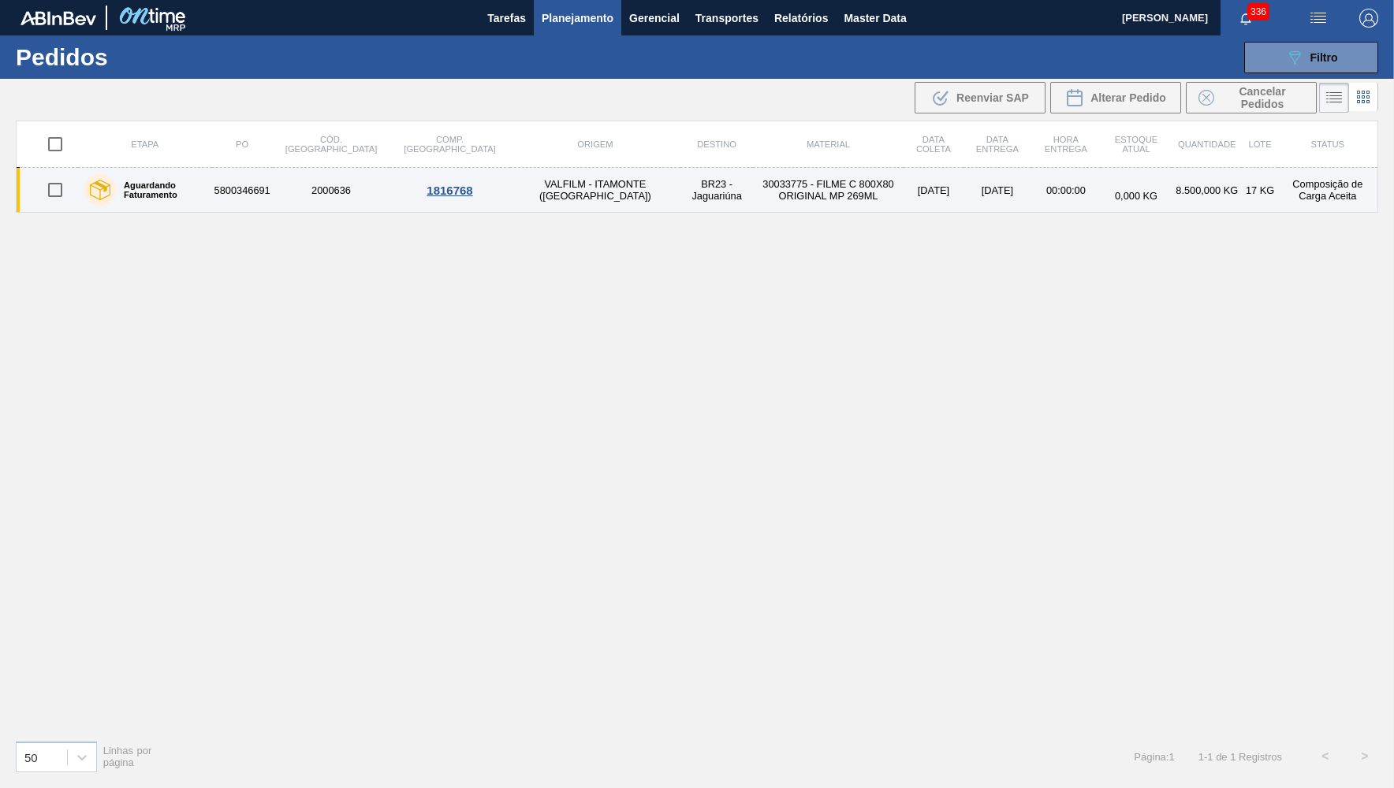
click at [165, 186] on label "Aguardando Faturamento" at bounding box center [161, 190] width 90 height 19
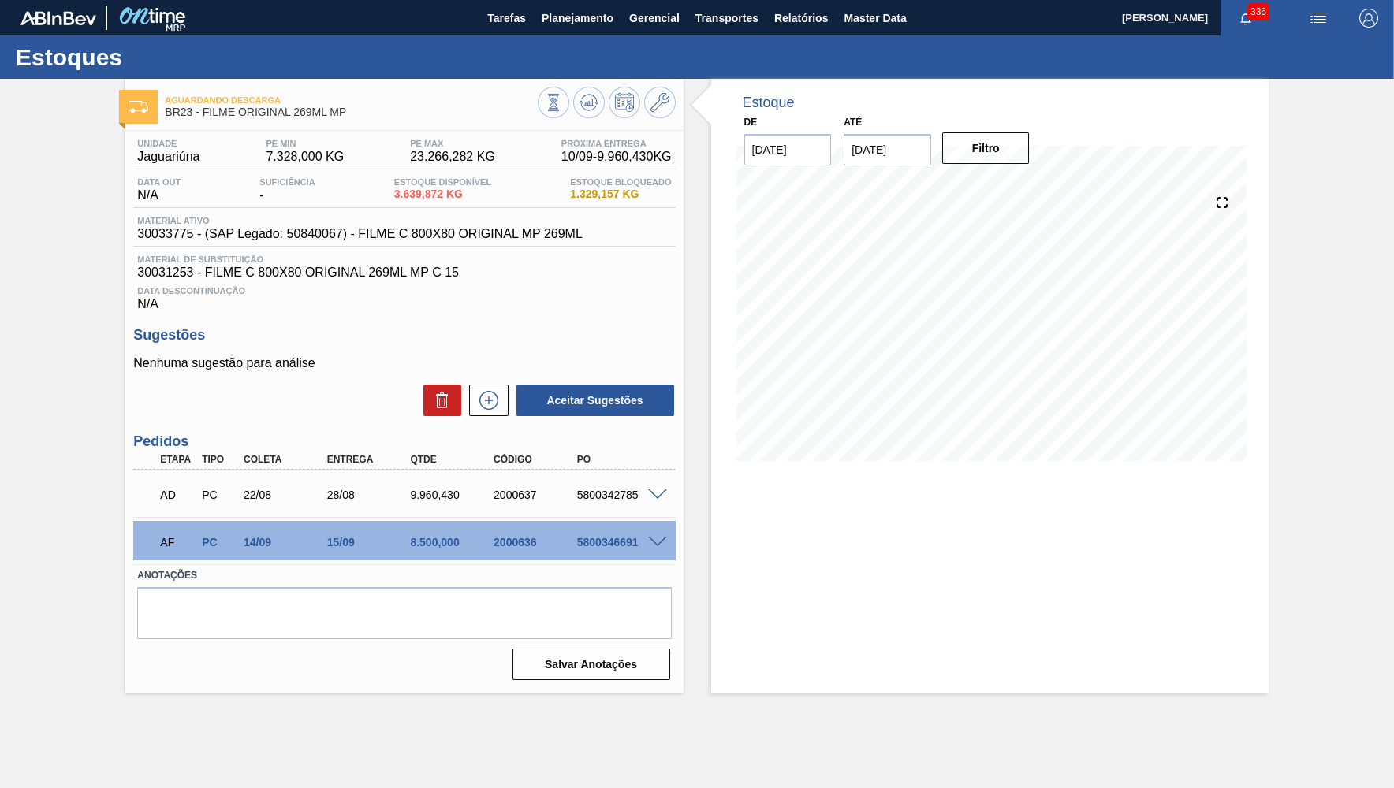
click at [656, 549] on div "5800346691" at bounding box center [619, 542] width 93 height 13
click at [650, 542] on span at bounding box center [657, 543] width 19 height 12
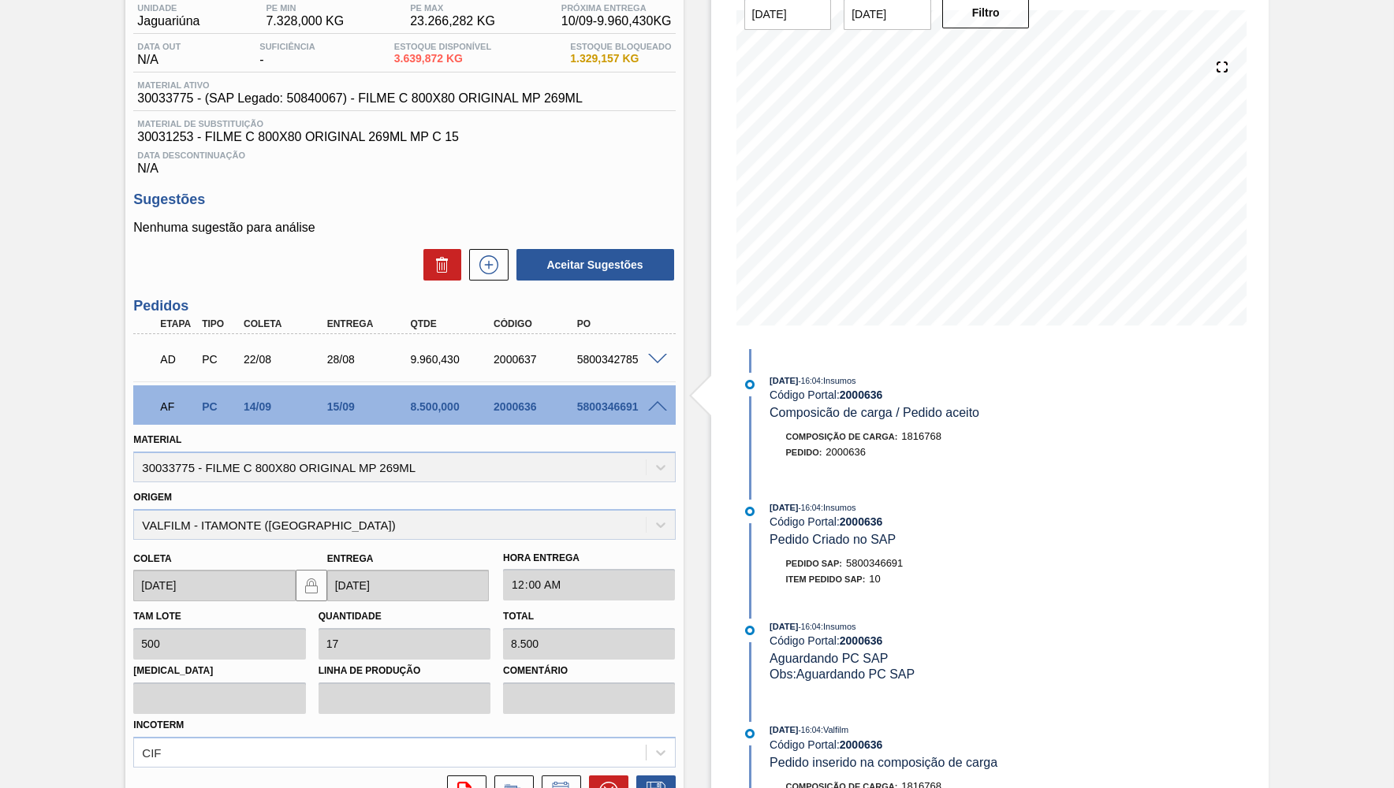
scroll to position [278, 0]
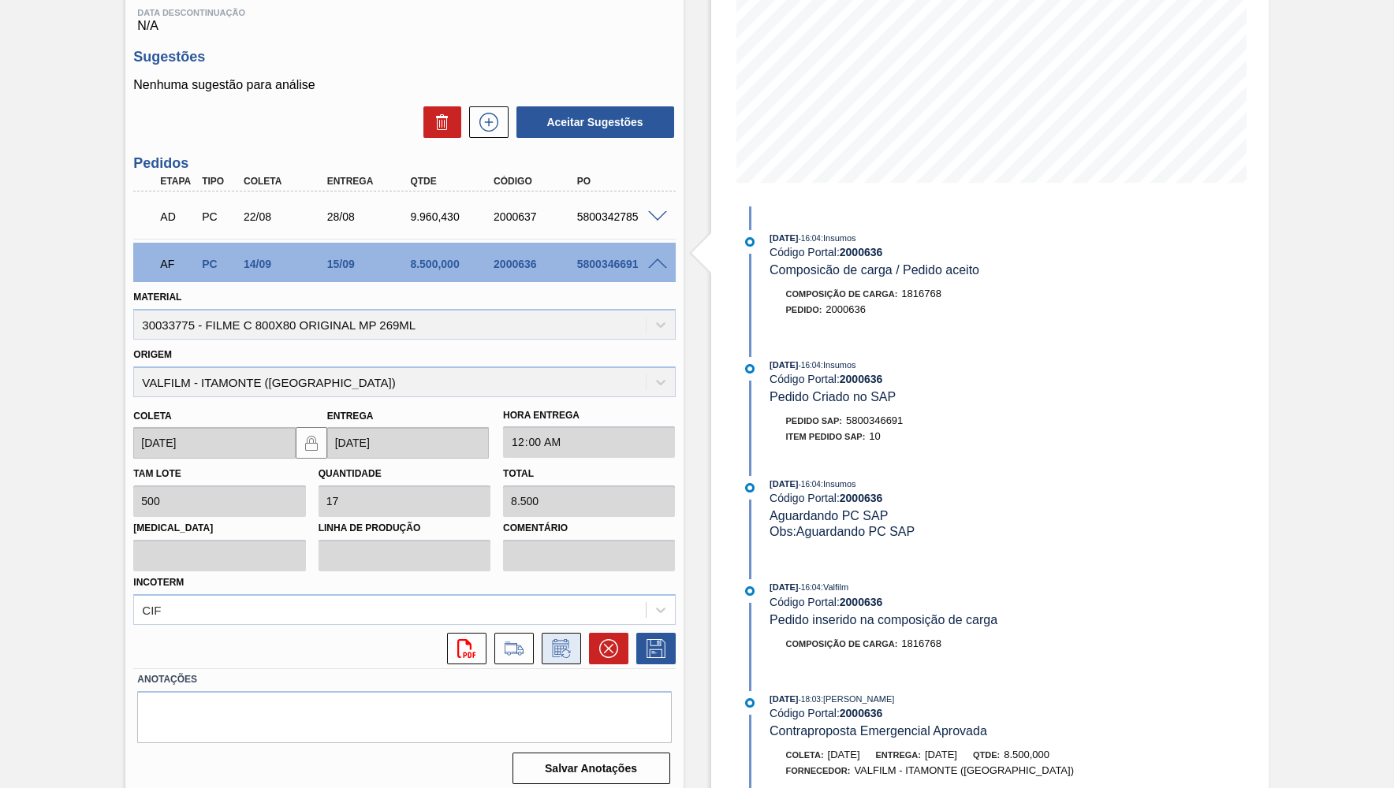
click at [564, 642] on icon at bounding box center [561, 648] width 25 height 19
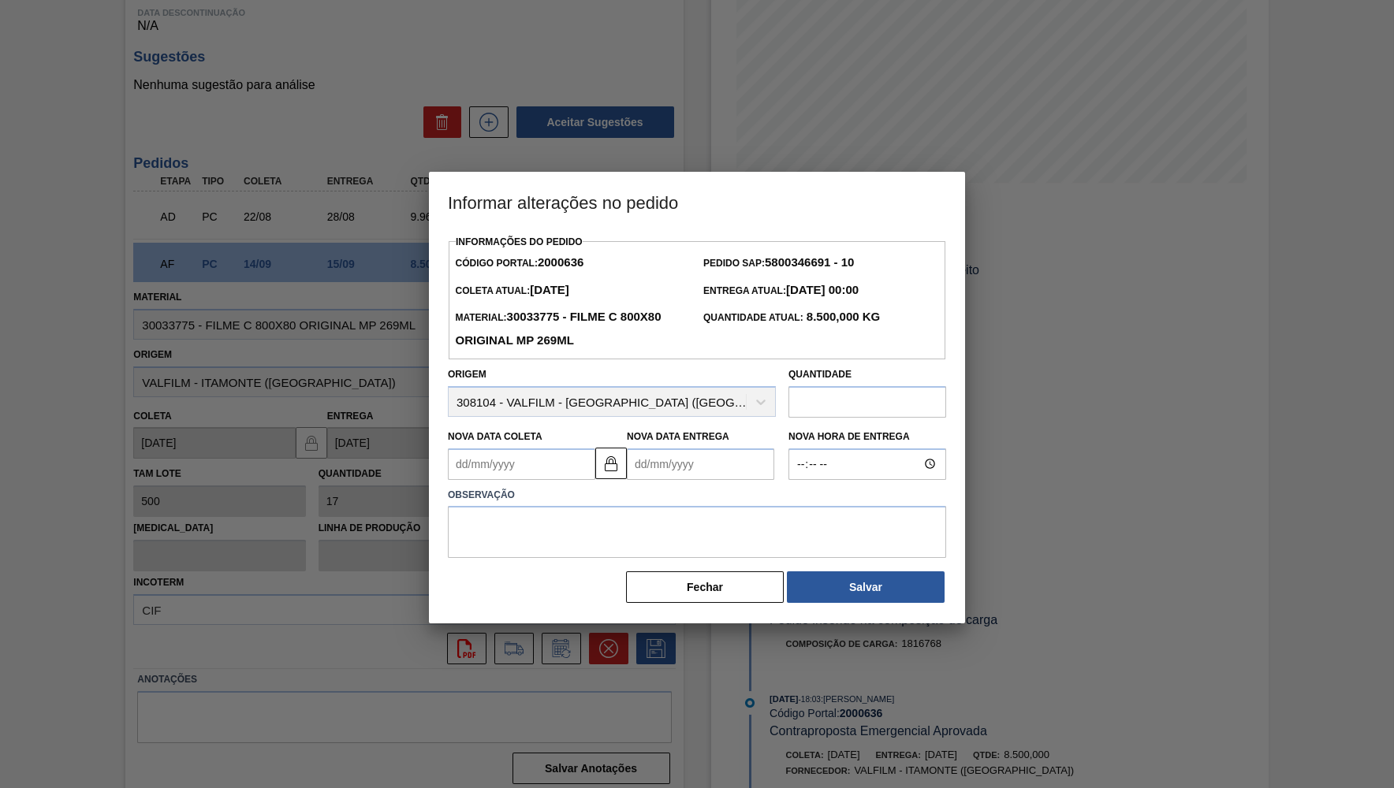
click at [629, 467] on Entrega2000636 "Nova Data Entrega" at bounding box center [700, 465] width 147 height 32
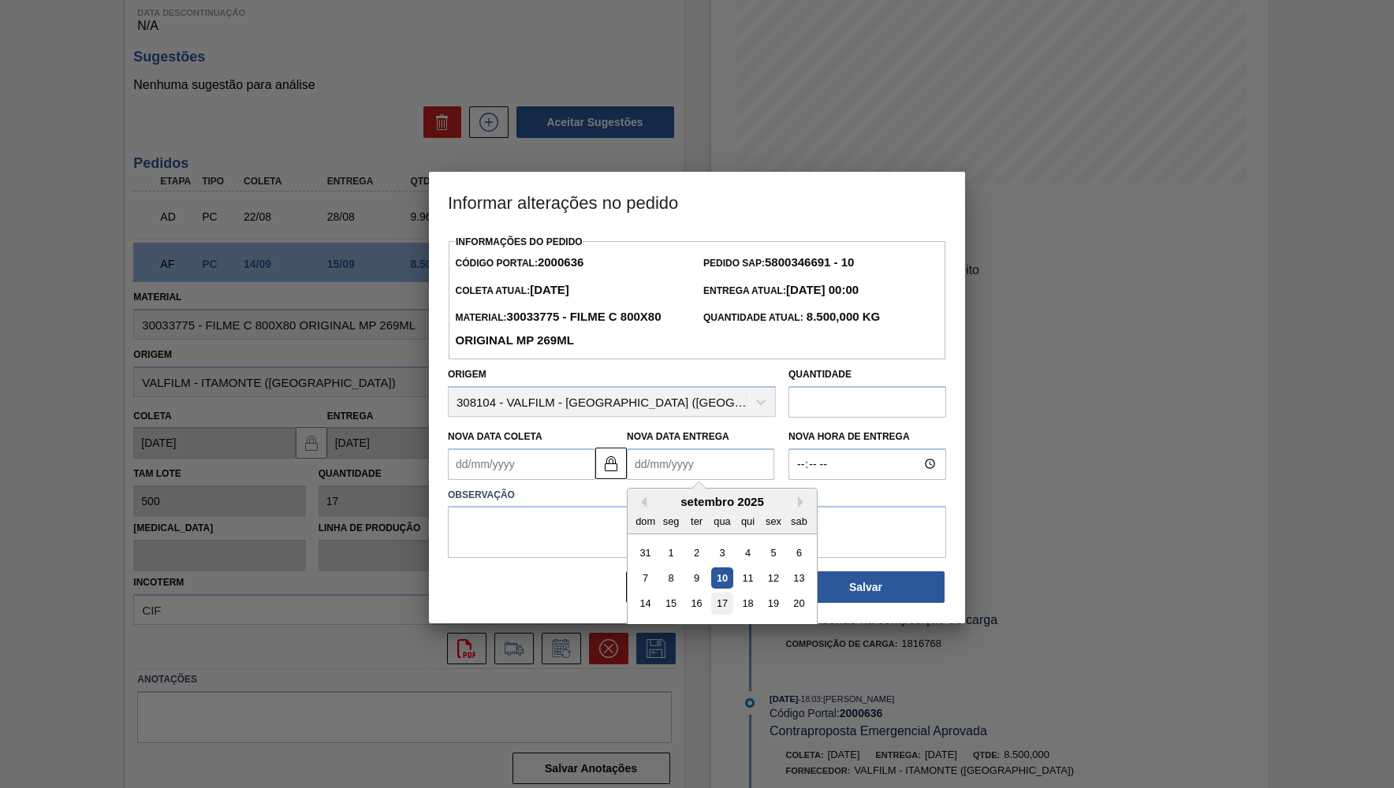
click at [711, 593] on div "17" at bounding box center [721, 603] width 21 height 21
type Coleta2000636 "[DATE]"
type Entrega2000636 "[DATE]"
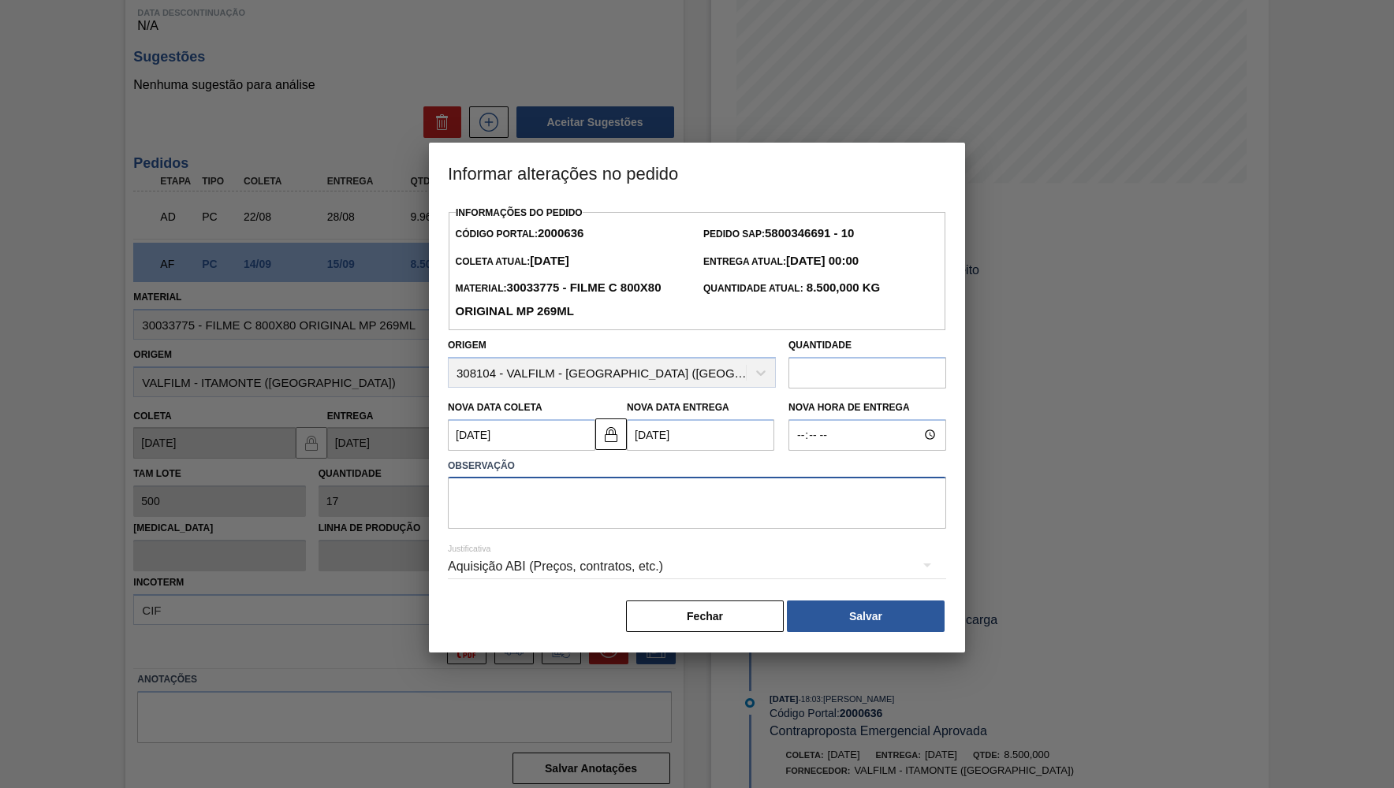
click at [627, 506] on textarea at bounding box center [697, 503] width 498 height 52
paste textarea "[DATE]"
type textarea "Ajuste de data conforme solicitado no e-mail pelo fornecedor"
click at [658, 531] on div "Justificativa Aquisição ABI (Preços, contratos, etc.)" at bounding box center [697, 557] width 498 height 57
click at [650, 556] on div "Aquisição ABI (Preços, contratos, etc.)" at bounding box center [697, 567] width 498 height 44
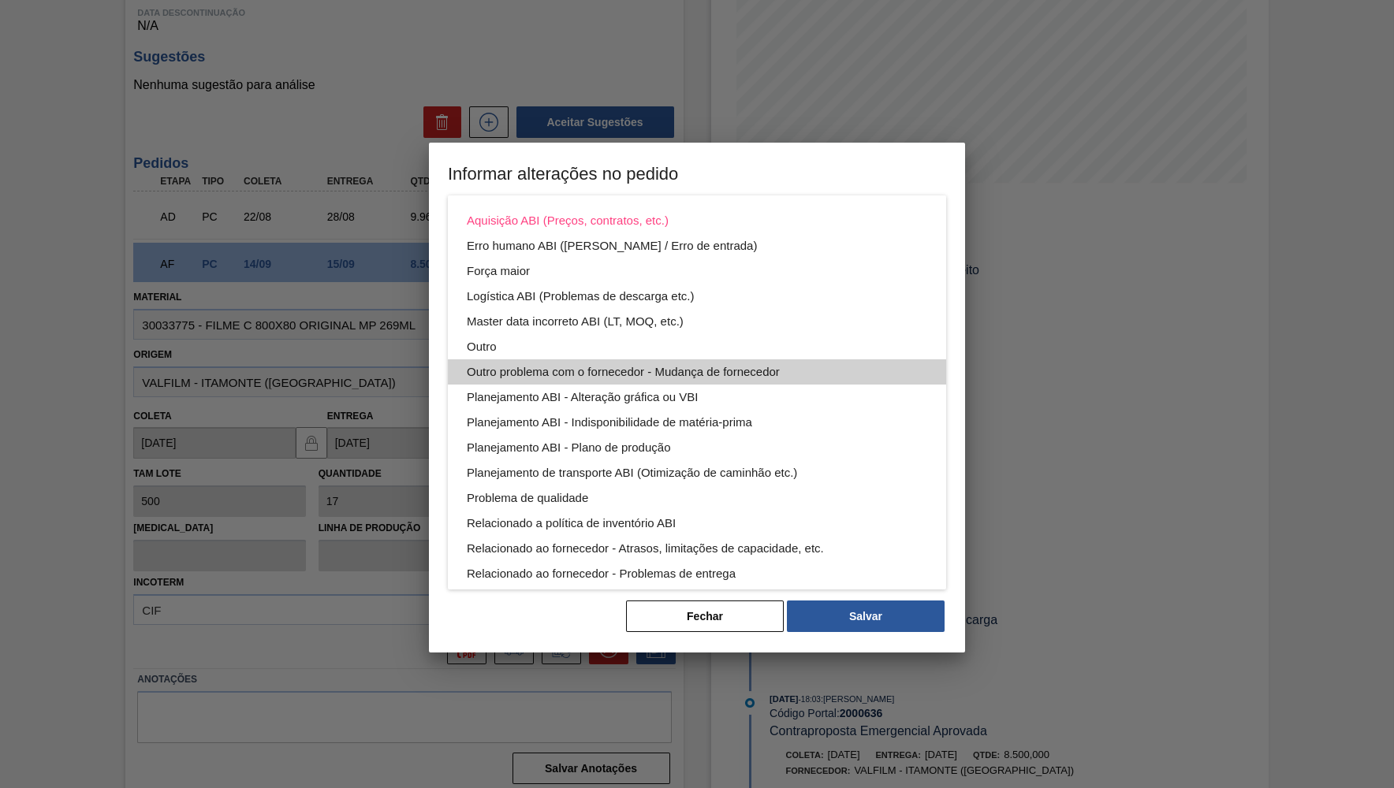
click at [527, 365] on div "Outro problema com o fornecedor - Mudança de fornecedor" at bounding box center [697, 372] width 460 height 25
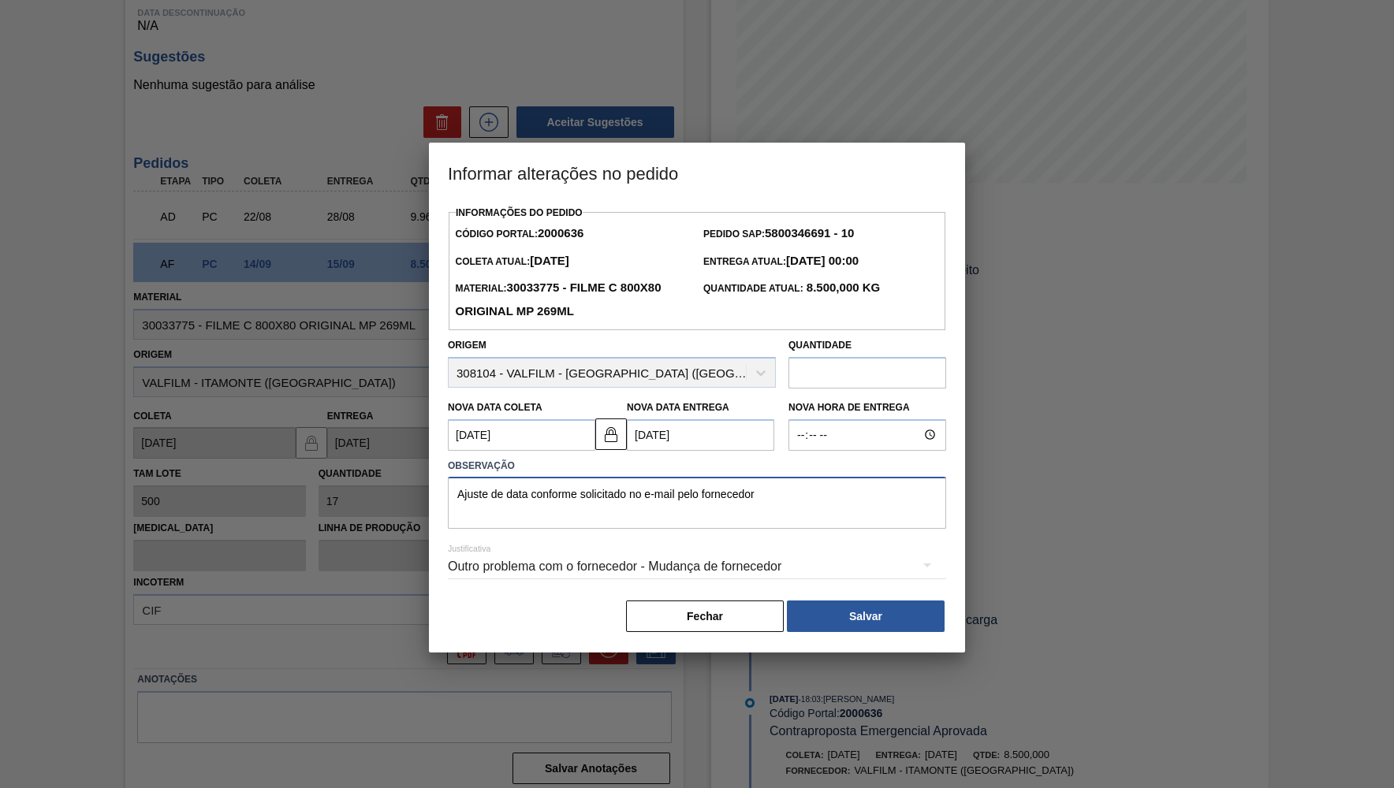
click at [626, 492] on textarea "Ajuste de data conforme solicitado no e-mail pelo fornecedor" at bounding box center [697, 503] width 498 height 52
click at [621, 529] on div "Justificativa Outro problema com o fornecedor - Mudança de fornecedor" at bounding box center [697, 557] width 498 height 57
click at [621, 545] on div "Outro problema com o fornecedor - Mudança de fornecedor" at bounding box center [697, 567] width 498 height 44
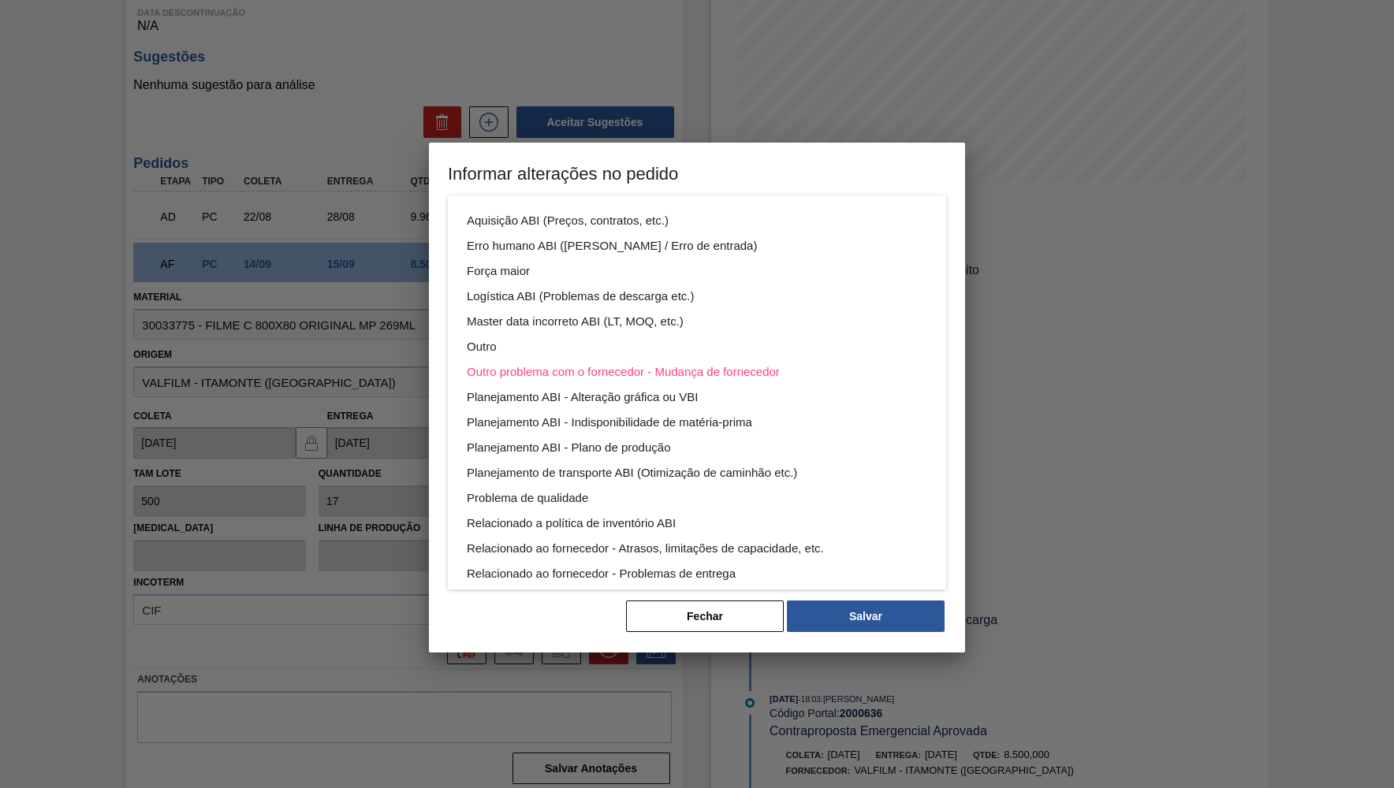
click at [618, 568] on div "Aquisição ABI (Preços, contratos, etc.) Erro humano ABI (Cálculo / Erro de entr…" at bounding box center [697, 435] width 498 height 479
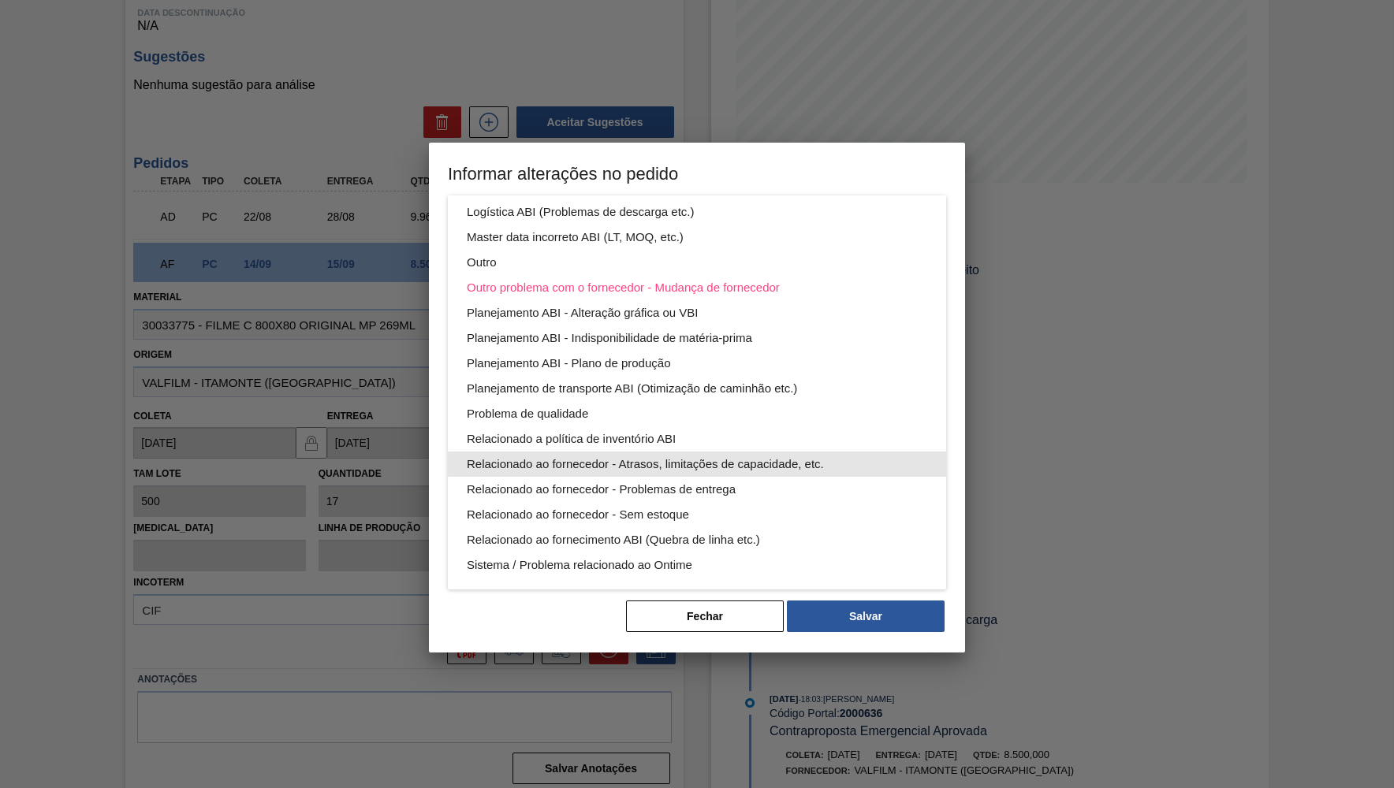
click at [742, 467] on div "Relacionado ao fornecedor - Atrasos, limitações de capacidade, etc." at bounding box center [697, 464] width 460 height 25
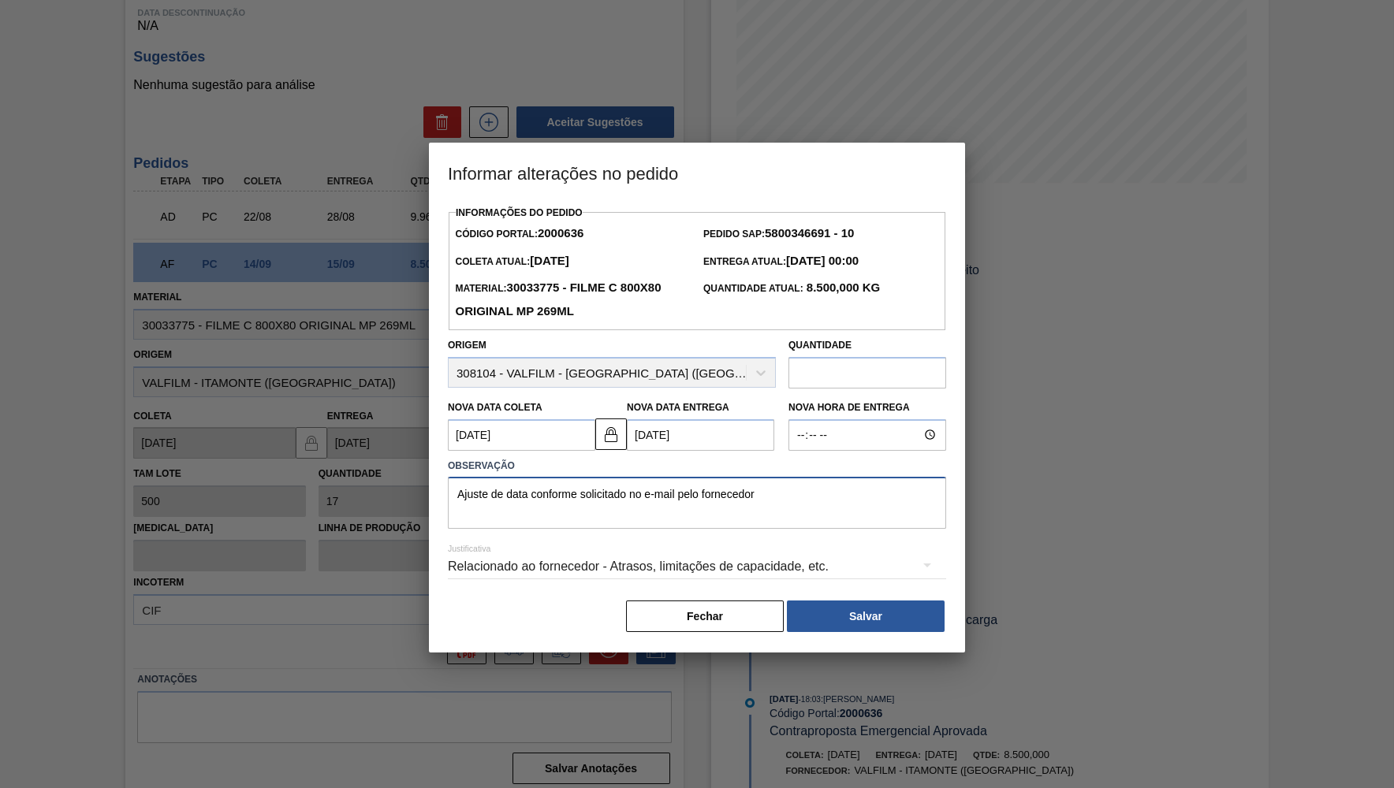
click at [827, 503] on textarea "Ajuste de data conforme solicitado no e-mail pelo fornecedor" at bounding box center [697, 503] width 498 height 52
click at [916, 606] on button "Salvar" at bounding box center [866, 617] width 158 height 32
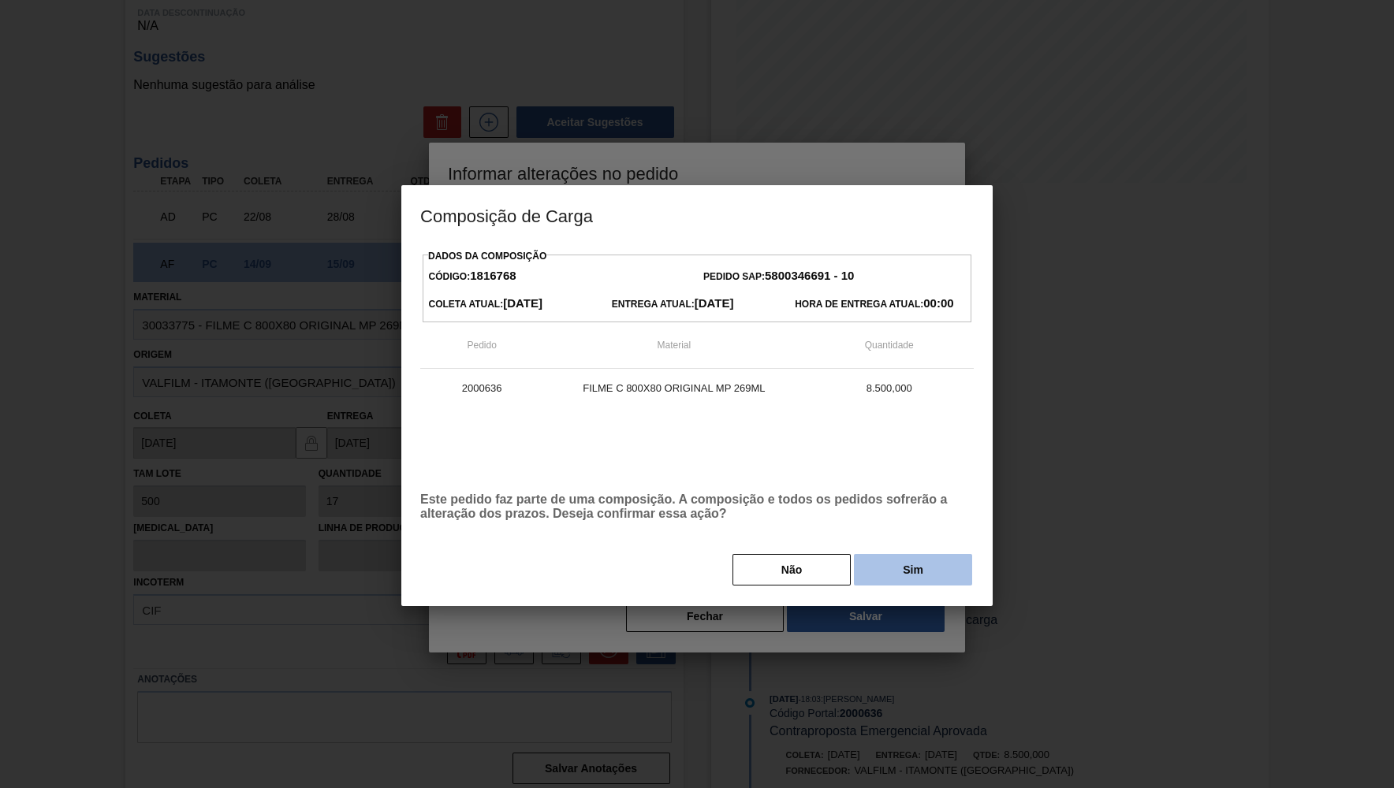
click at [906, 571] on button "Sim" at bounding box center [913, 570] width 118 height 32
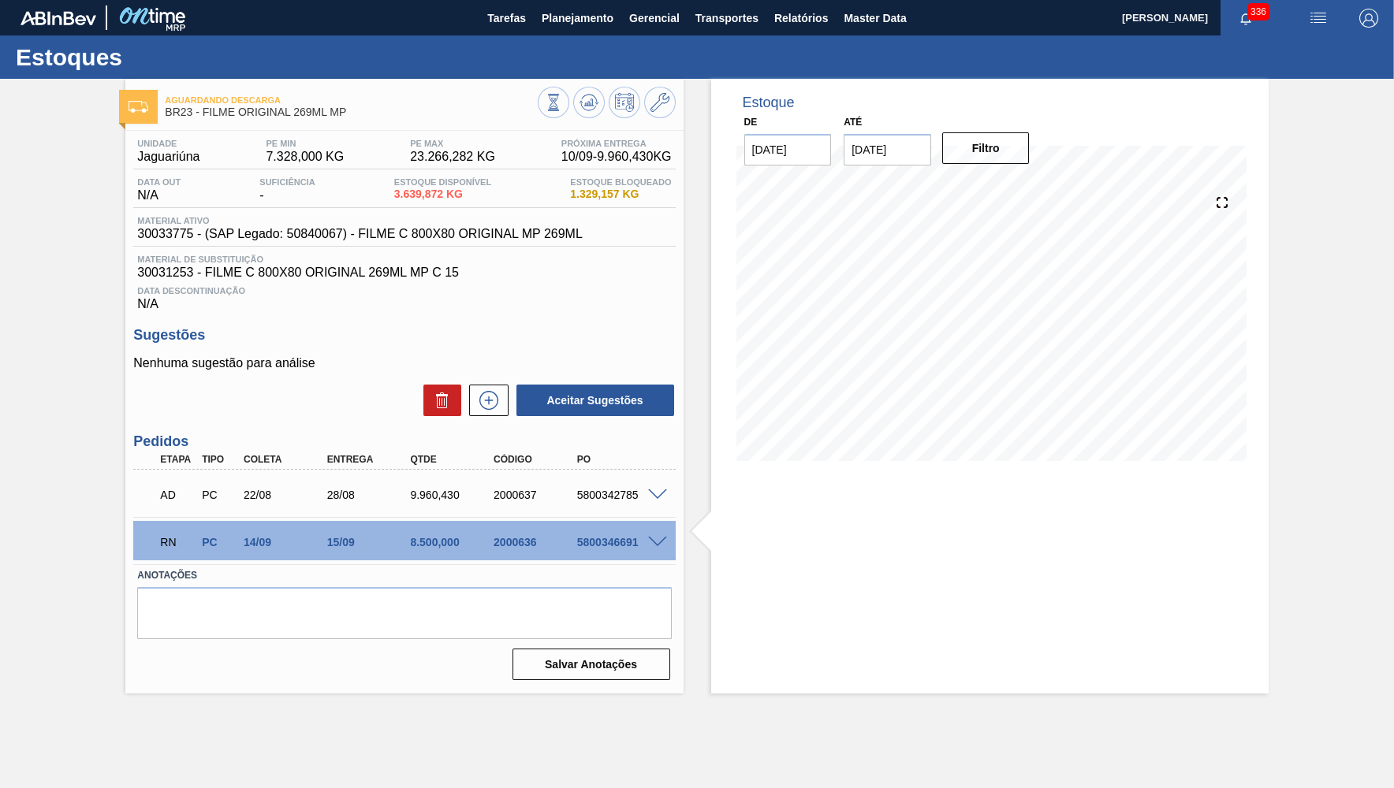
scroll to position [0, 0]
click at [664, 544] on span at bounding box center [657, 543] width 19 height 12
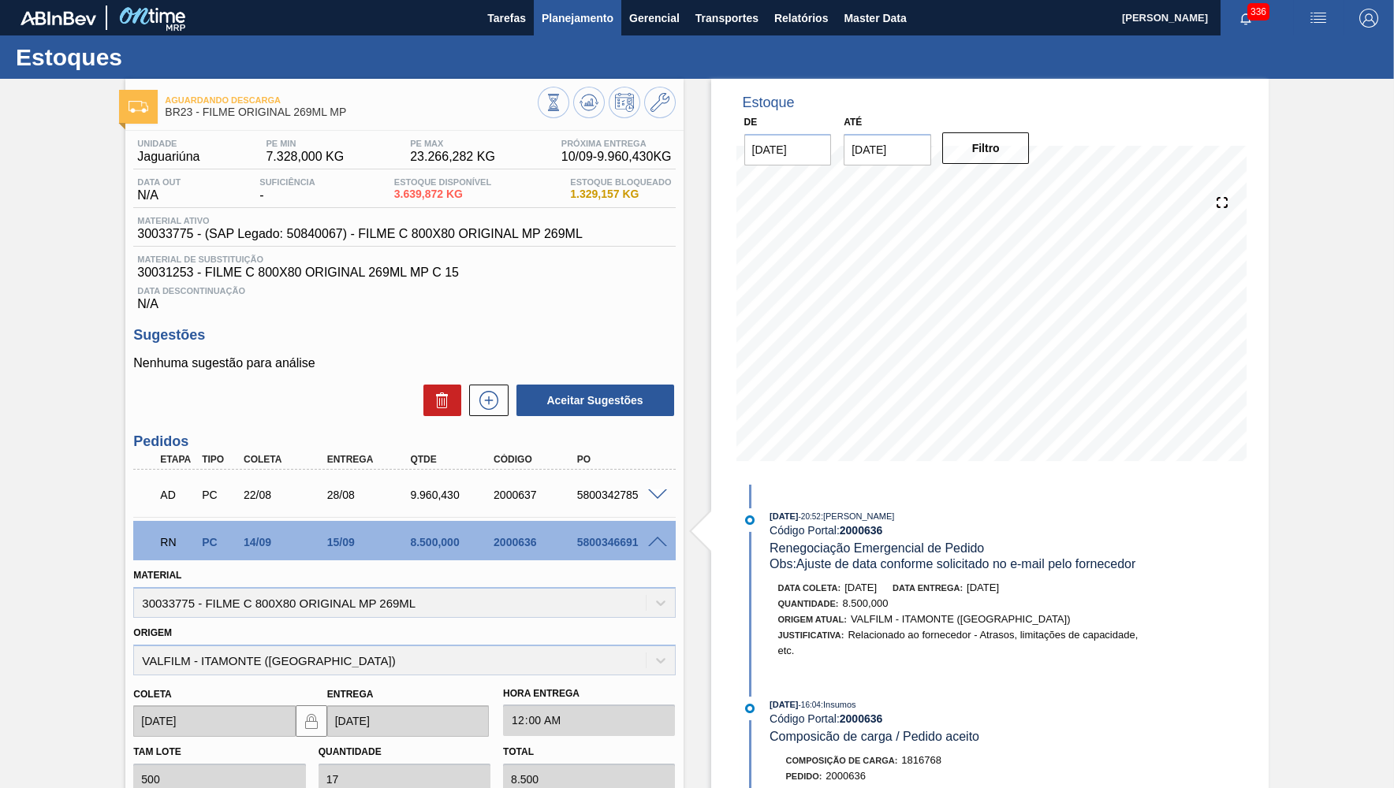
click at [569, 24] on span "Planejamento" at bounding box center [578, 18] width 72 height 19
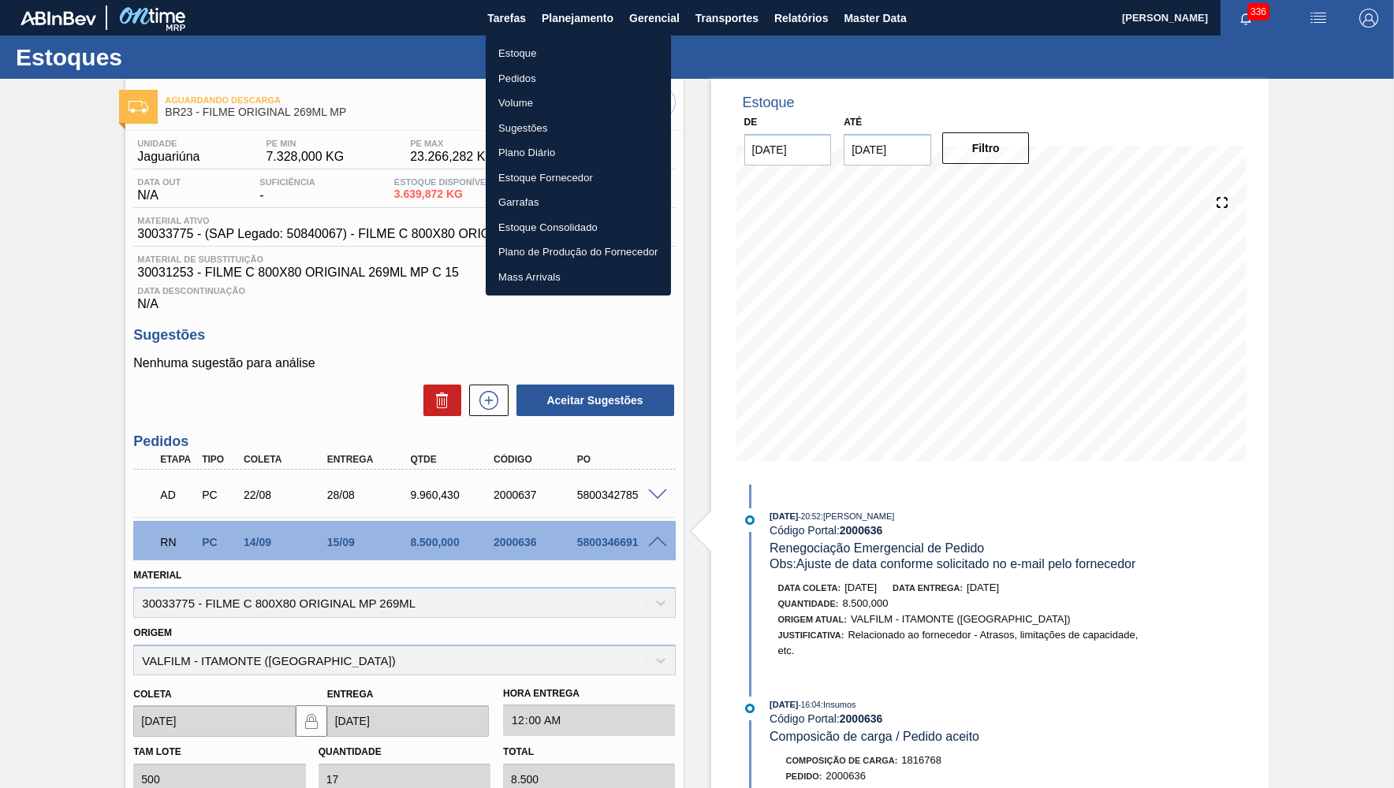
click at [535, 49] on li "Estoque" at bounding box center [578, 53] width 185 height 25
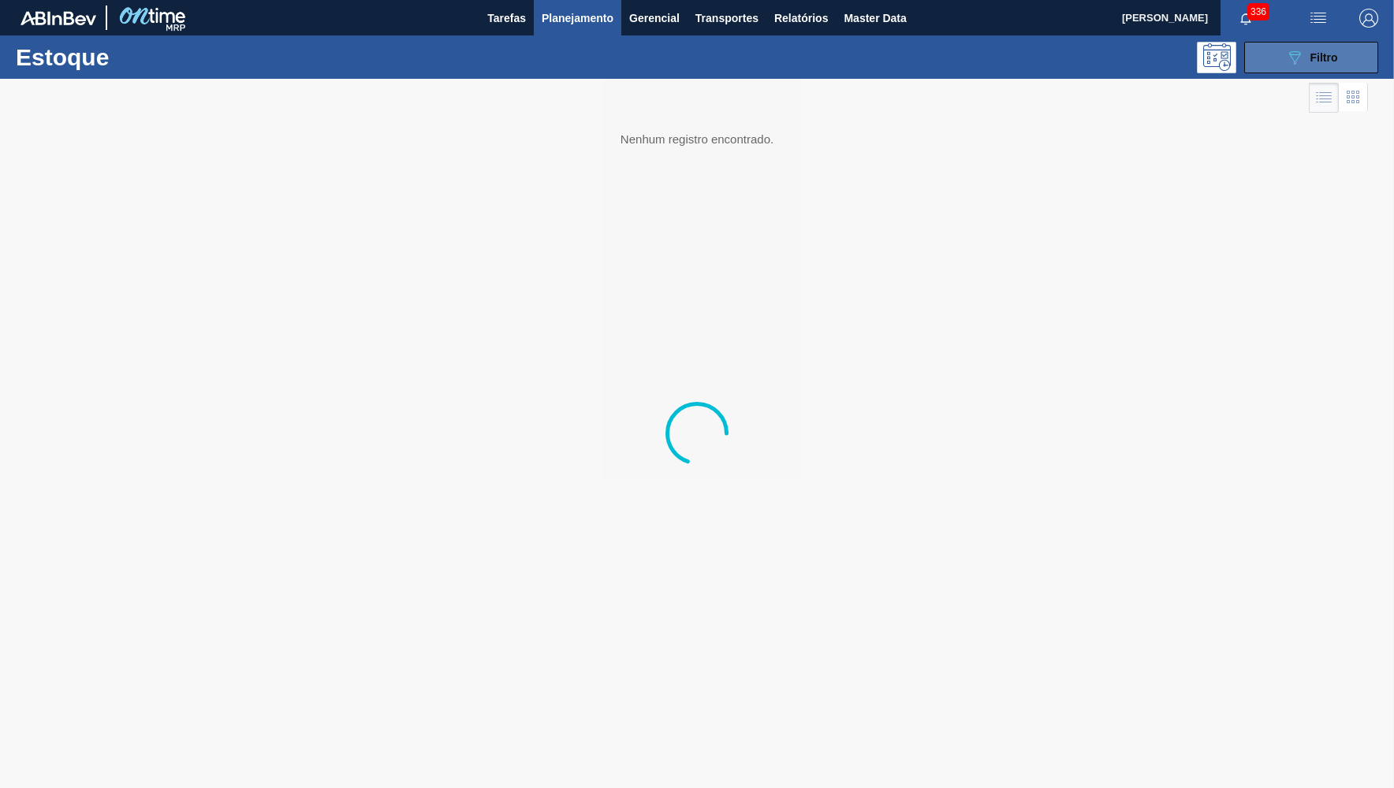
click at [1292, 60] on icon "089F7B8B-B2A5-4AFE-B5C0-19BA573D28AC" at bounding box center [1294, 57] width 19 height 19
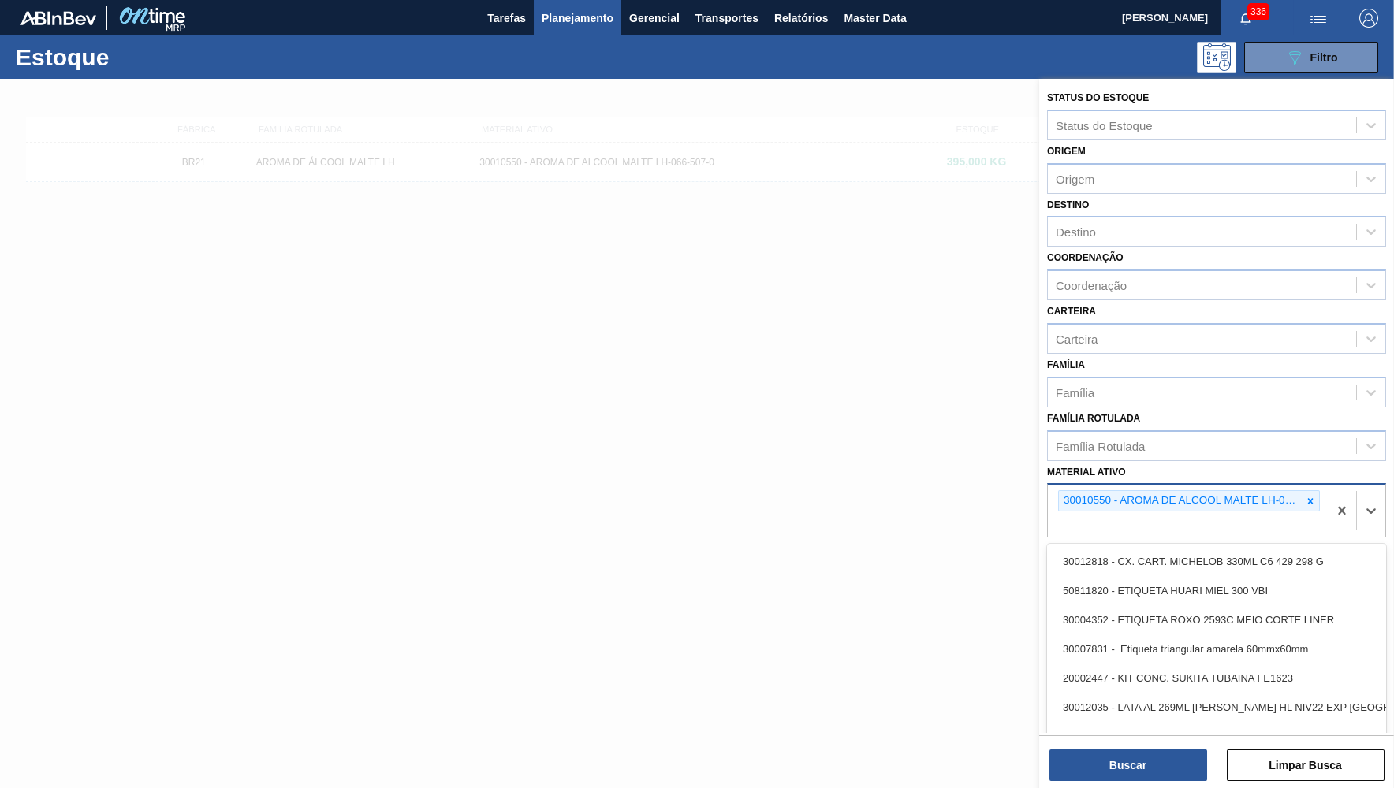
click at [1315, 494] on div "30010550 - AROMA DE ALCOOL MALTE LH-066-507-0" at bounding box center [1188, 511] width 280 height 52
click at [1308, 496] on icon at bounding box center [1310, 501] width 11 height 11
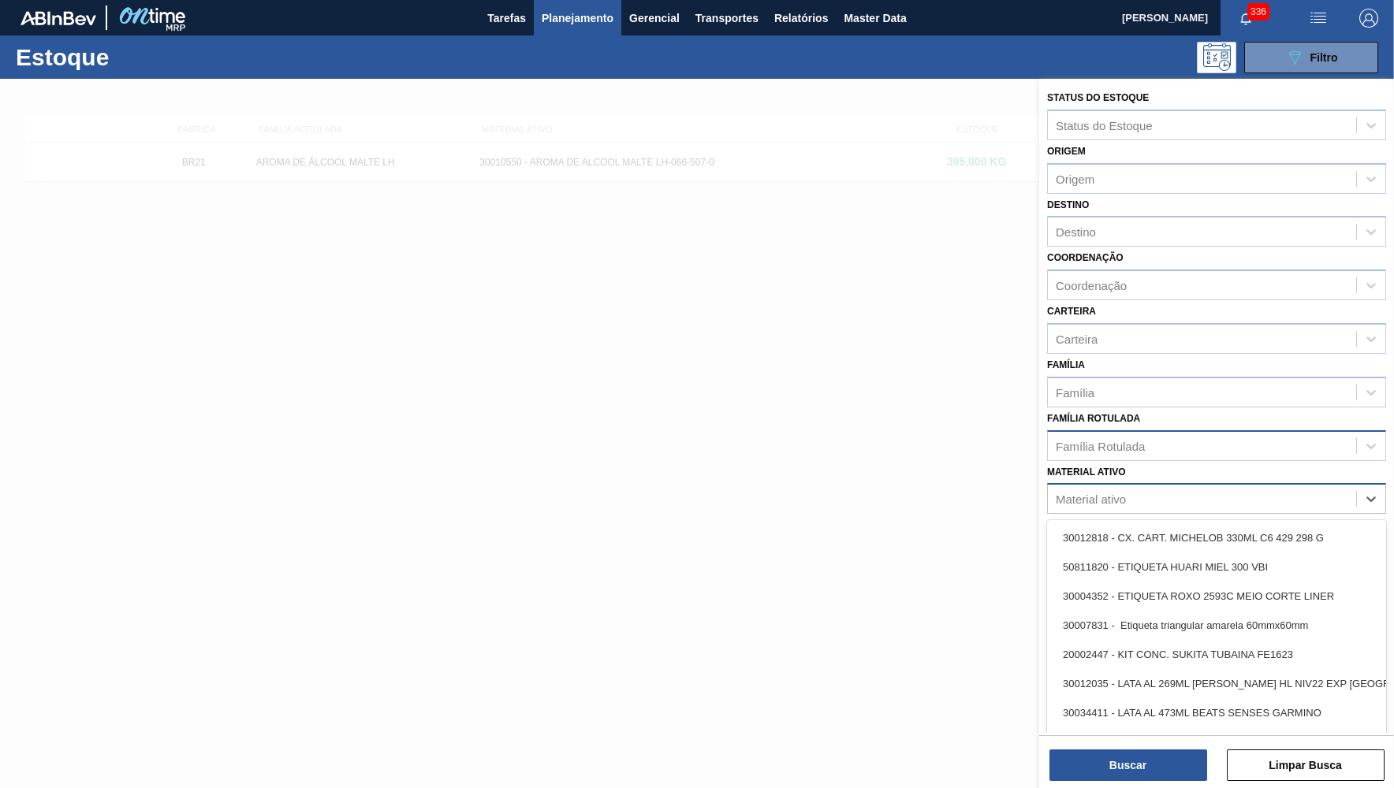
click at [1213, 434] on div "Família Rotulada" at bounding box center [1202, 445] width 308 height 23
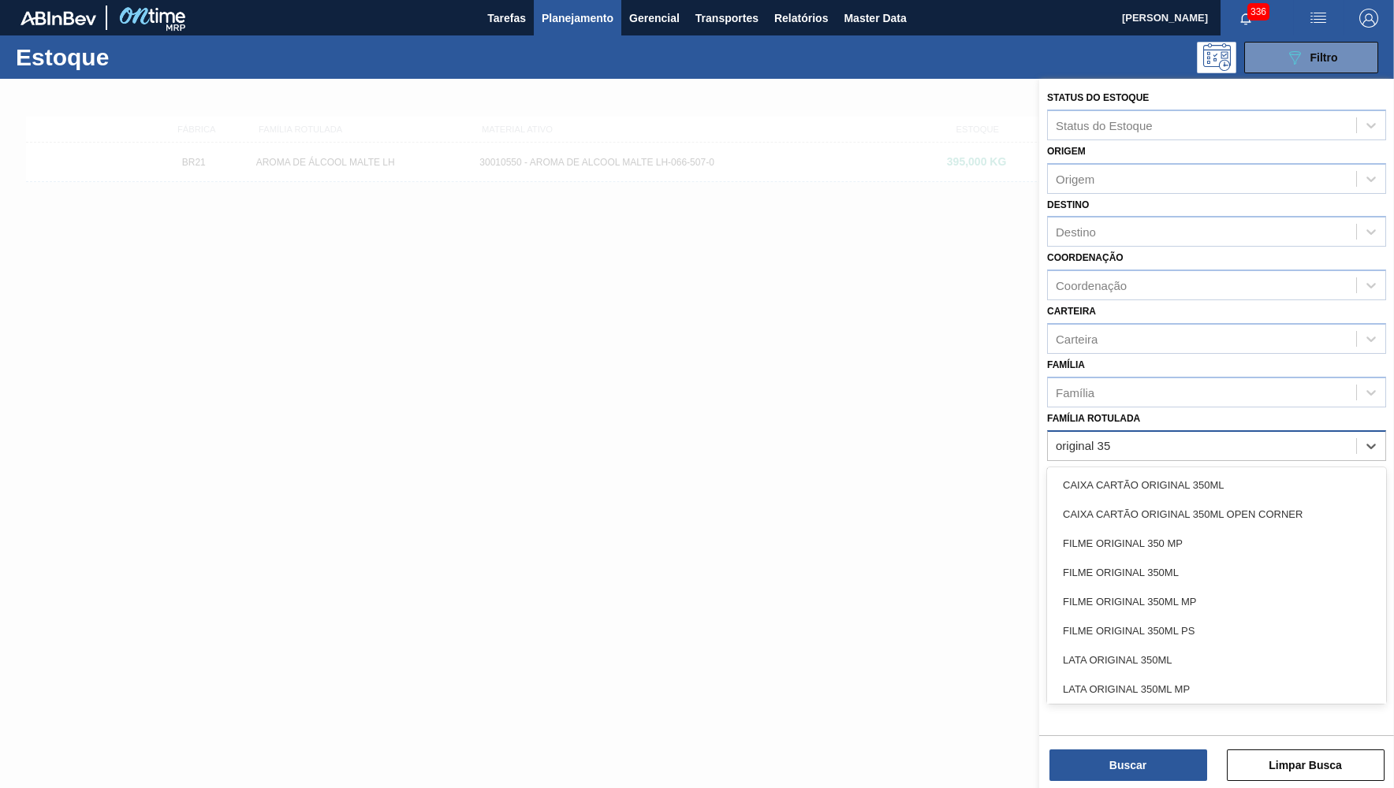
type Rotulada "original 350"
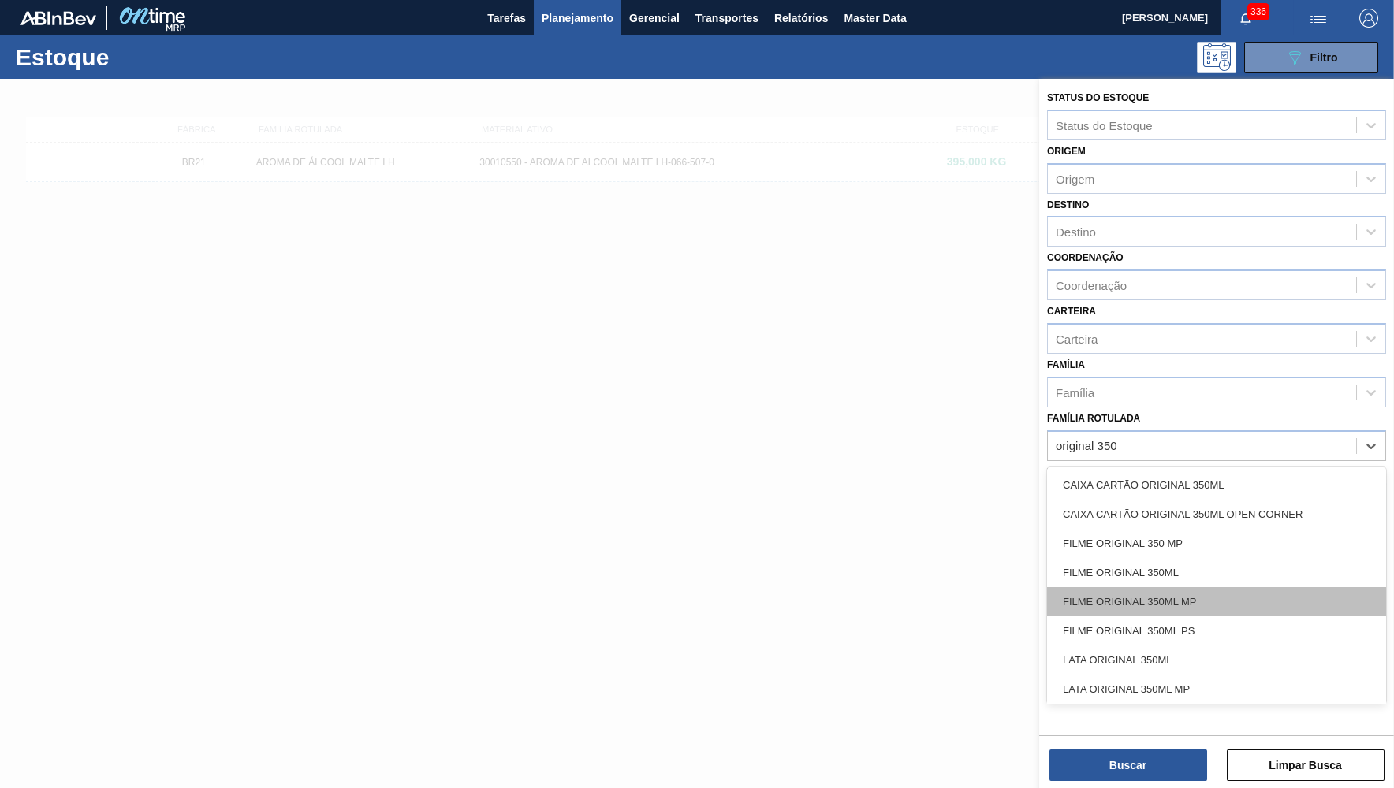
click at [1225, 592] on div "FILME ORIGINAL 350ML MP" at bounding box center [1216, 601] width 339 height 29
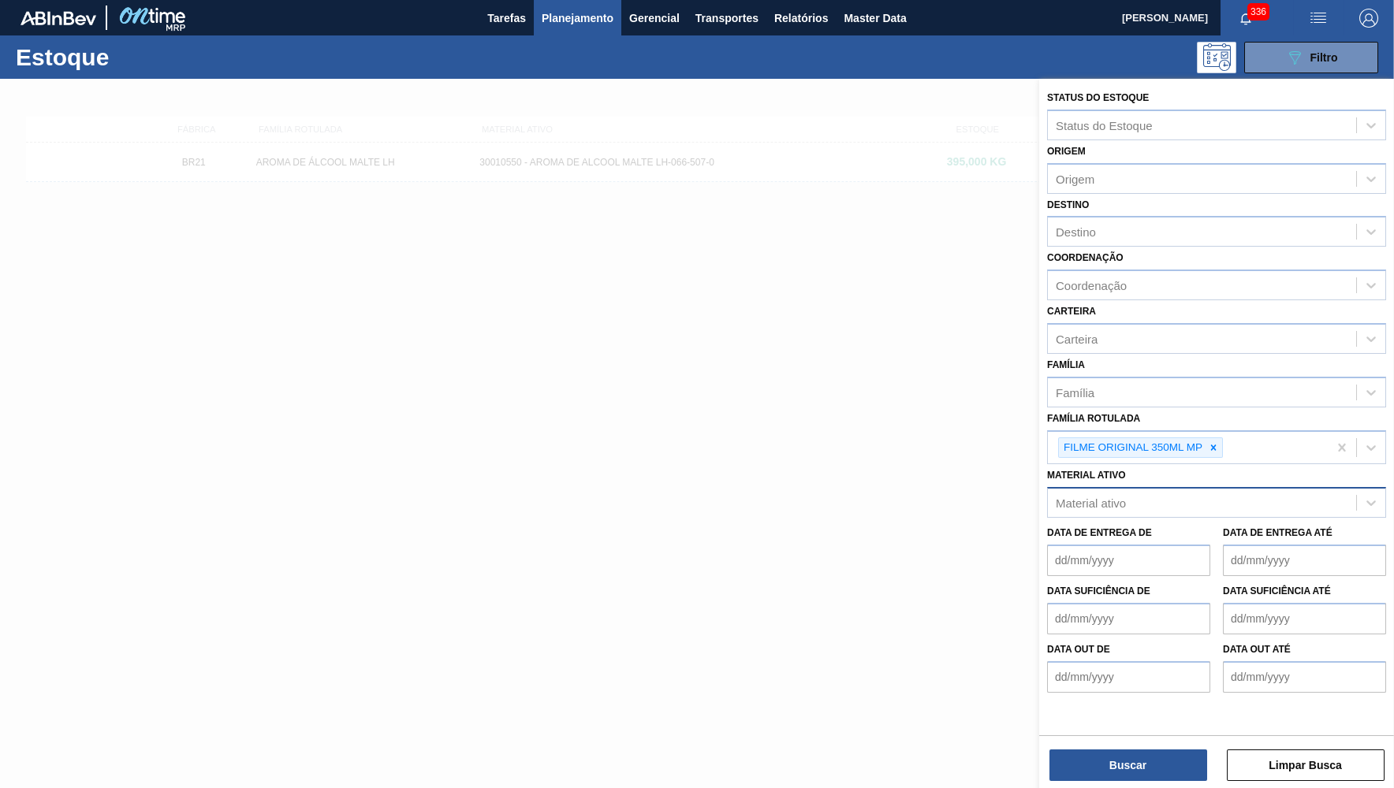
click at [1110, 787] on div "Status do Estoque Status do Estoque Origem Origem Destino Destino Coordenação C…" at bounding box center [1216, 435] width 355 height 713
click at [1109, 781] on button "Buscar" at bounding box center [1128, 766] width 158 height 32
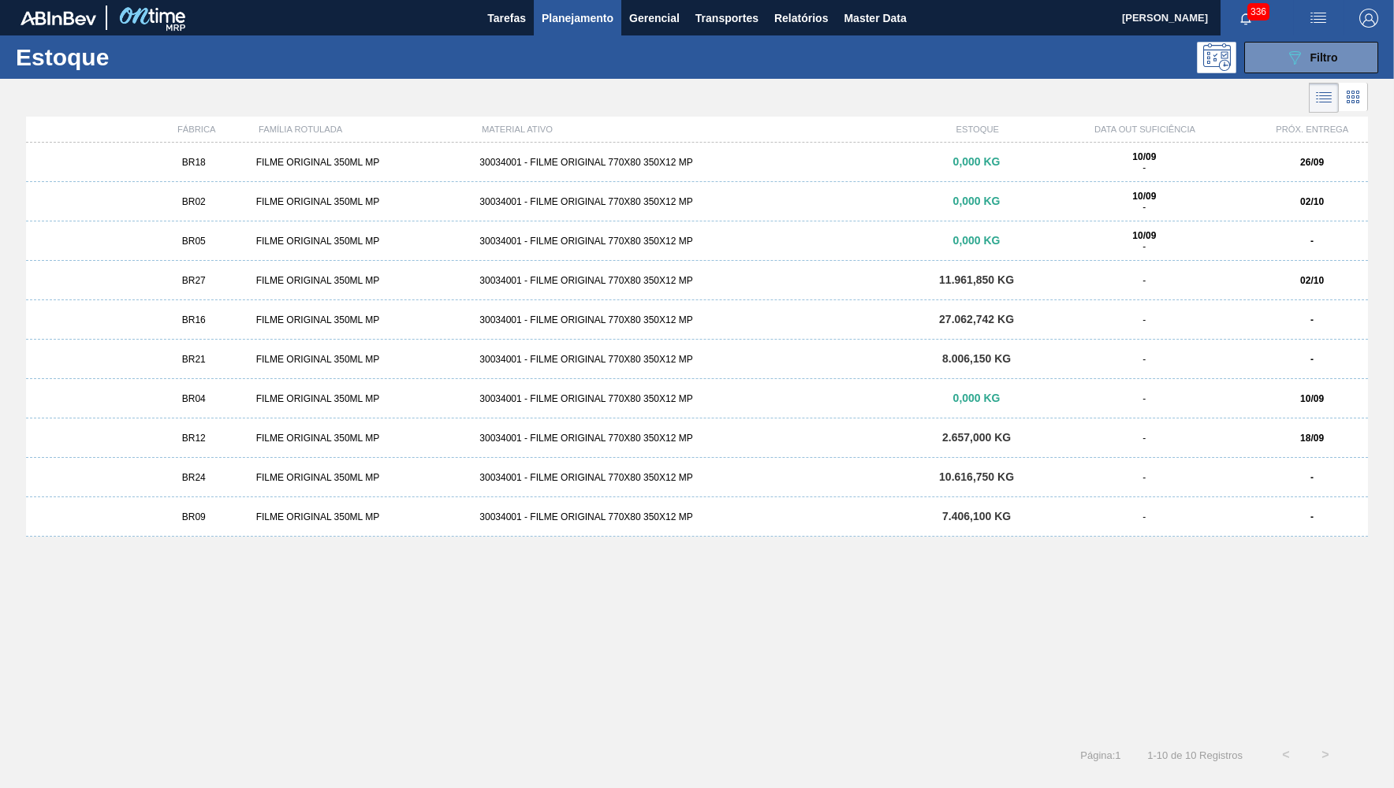
click at [705, 628] on div "BR18 FILME ORIGINAL 350ML MP 30034001 - FILME ORIGINAL 770X80 350X12 MP 0,000 K…" at bounding box center [697, 434] width 1342 height 583
